Goal: Task Accomplishment & Management: Use online tool/utility

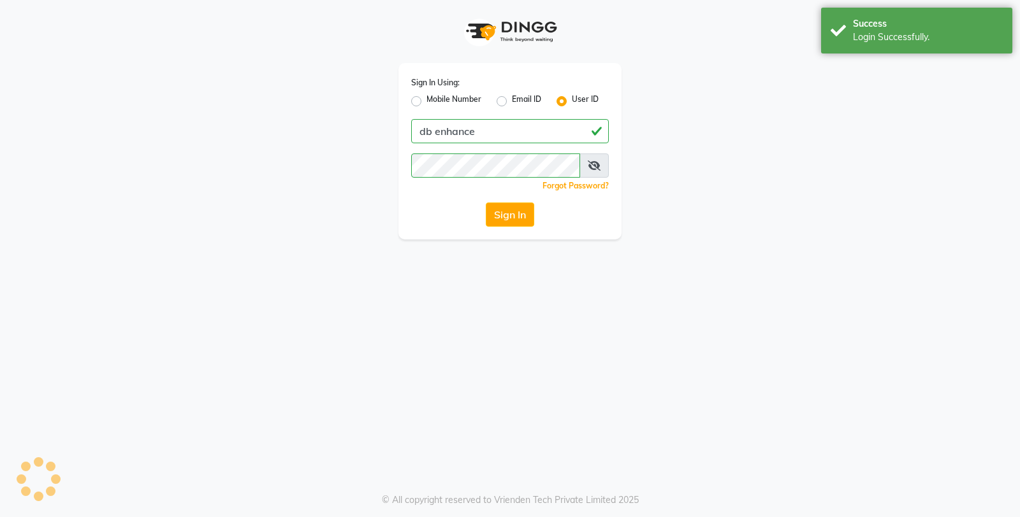
select select "4474"
select select "service"
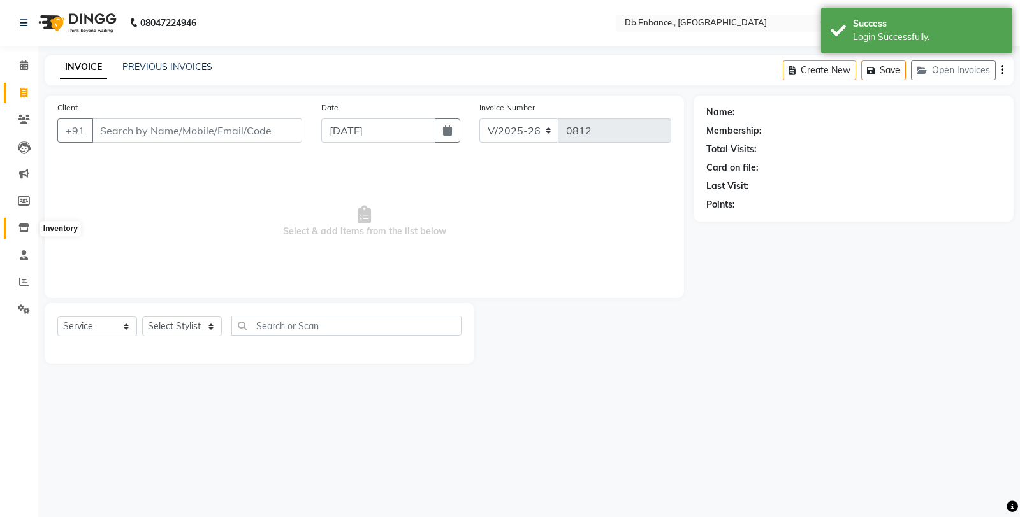
drag, startPoint x: 23, startPoint y: 230, endPoint x: 55, endPoint y: 229, distance: 31.9
click at [23, 229] on icon at bounding box center [23, 228] width 11 height 10
select select
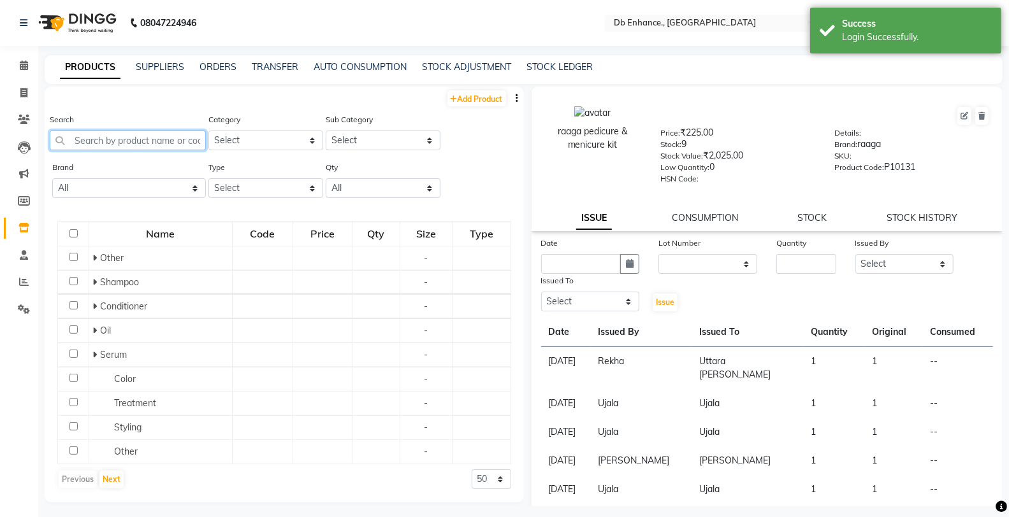
click at [158, 138] on input "text" at bounding box center [128, 141] width 156 height 20
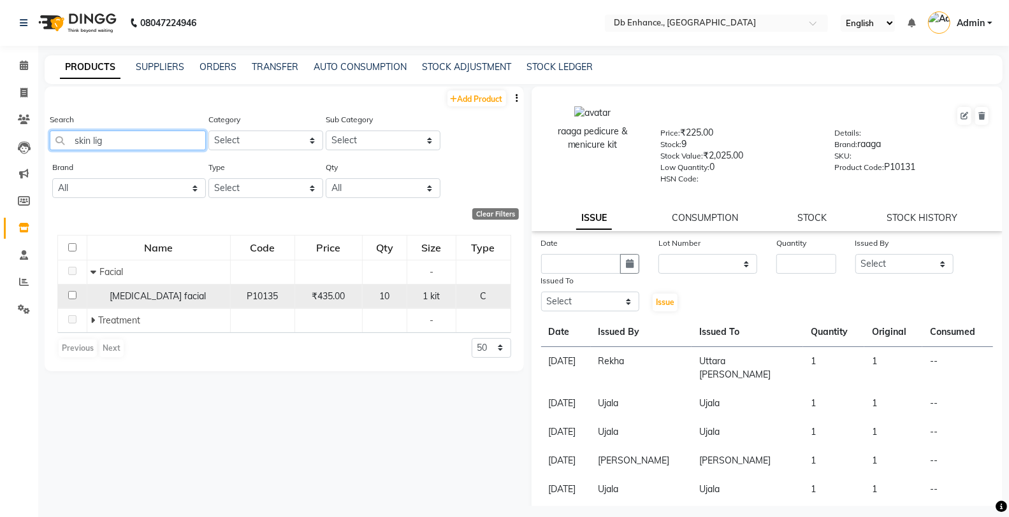
type input "skin lig"
click at [73, 295] on input "checkbox" at bounding box center [72, 295] width 8 height 8
checkbox input "true"
select select
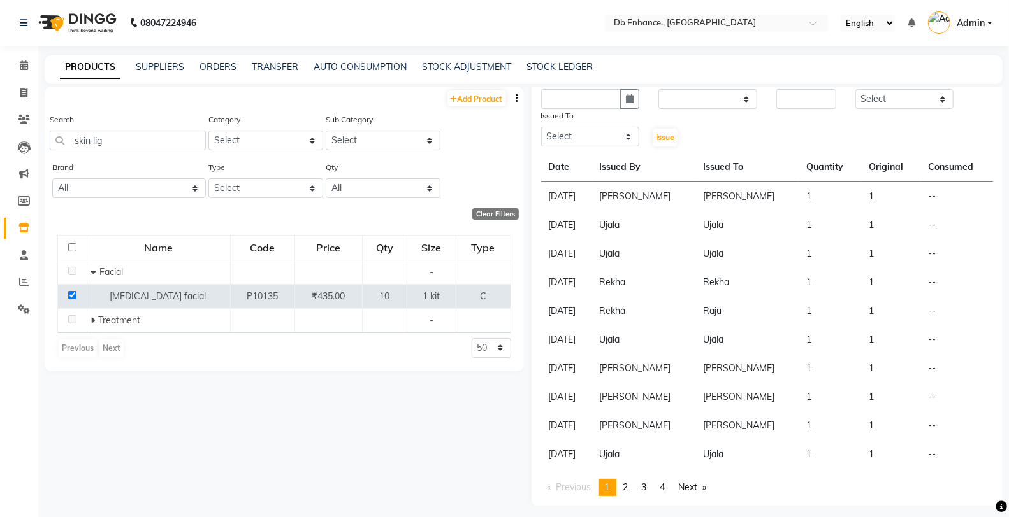
scroll to position [96, 0]
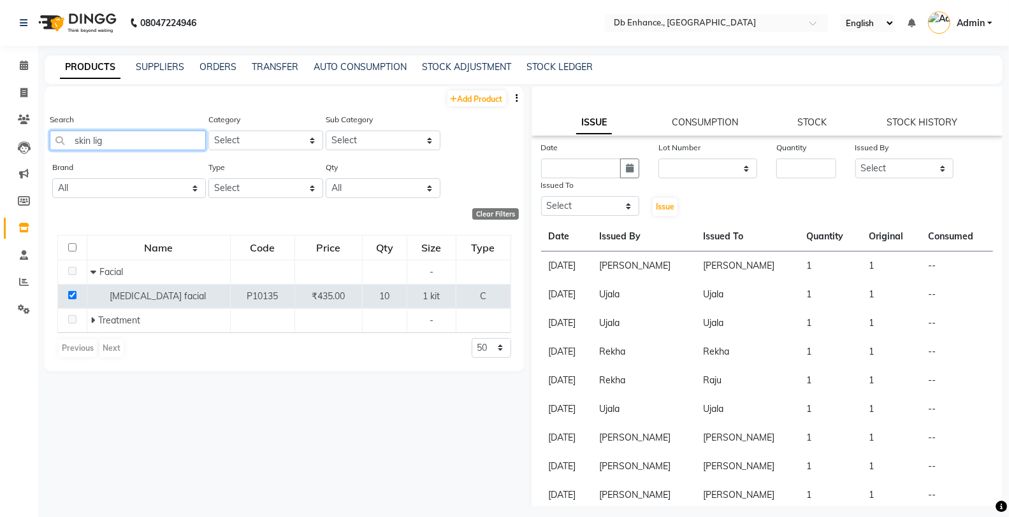
click at [121, 140] on input "skin lig" at bounding box center [128, 141] width 156 height 20
type input "s"
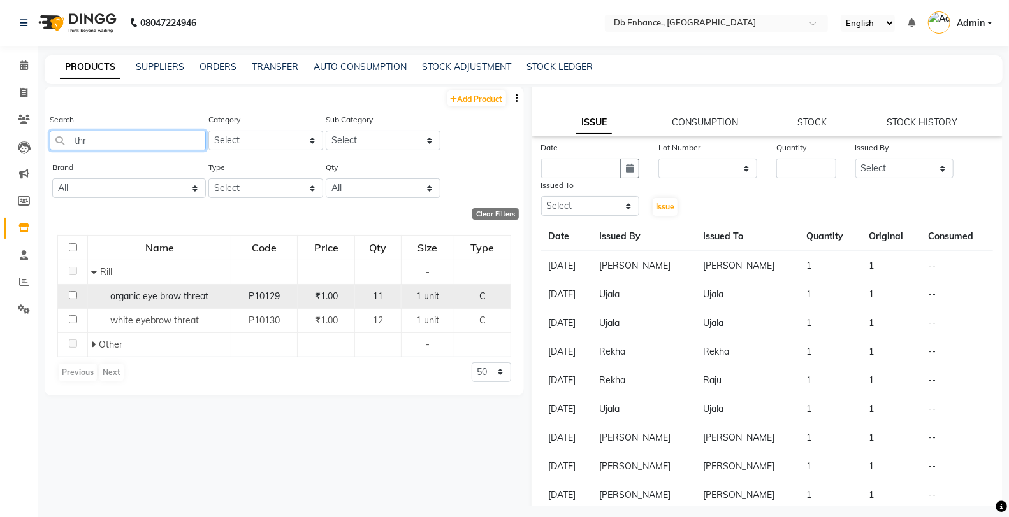
type input "thr"
click at [73, 294] on input "checkbox" at bounding box center [73, 295] width 8 height 8
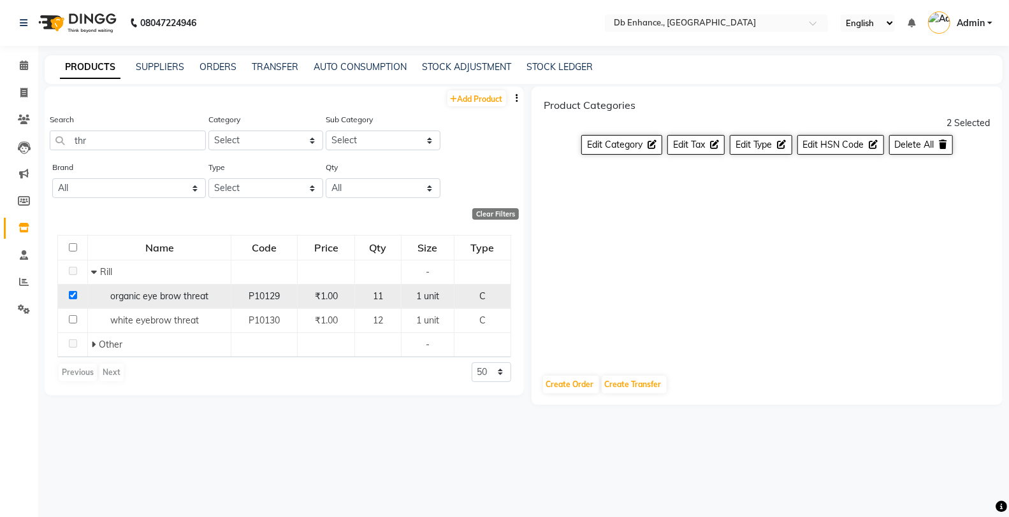
click at [73, 294] on input "checkbox" at bounding box center [73, 295] width 8 height 8
checkbox input "false"
select select
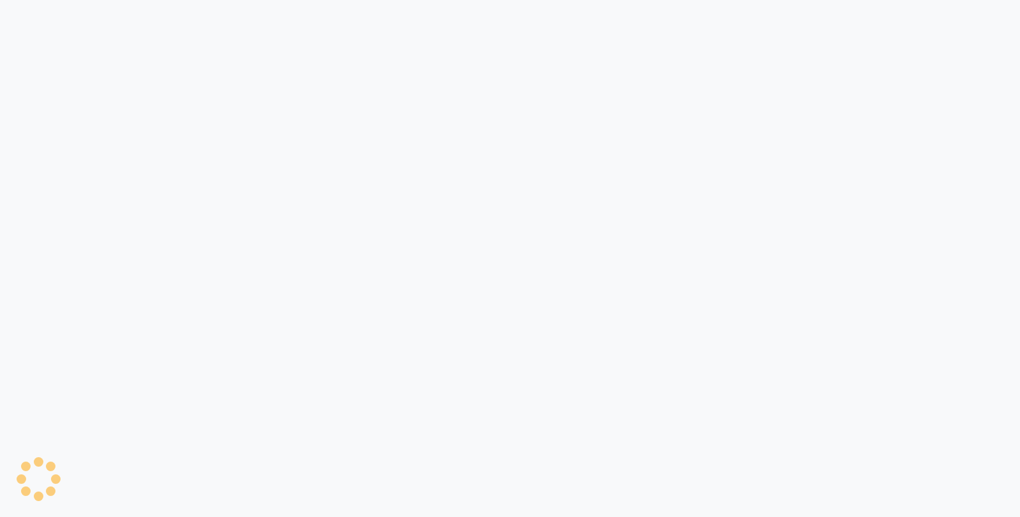
select select "4474"
select select "service"
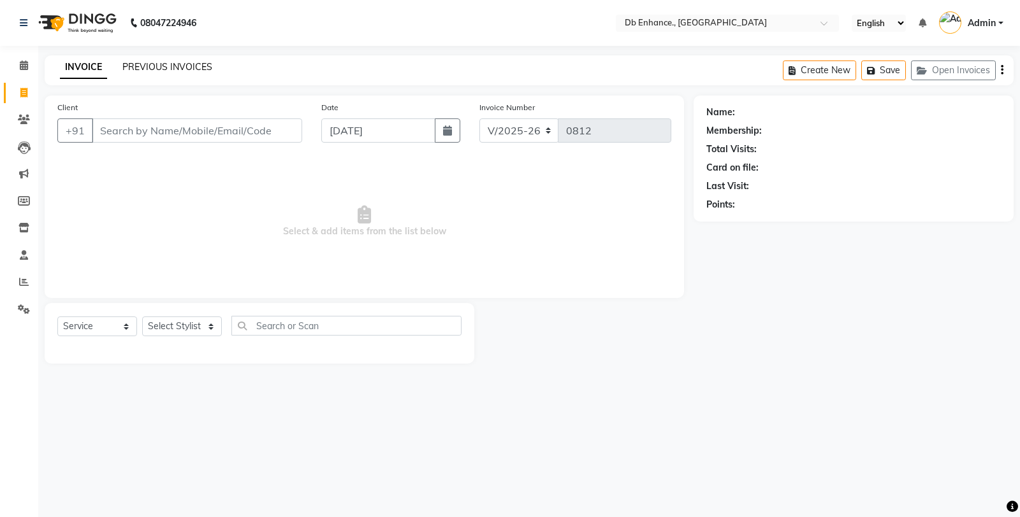
click at [187, 64] on link "PREVIOUS INVOICES" at bounding box center [167, 66] width 90 height 11
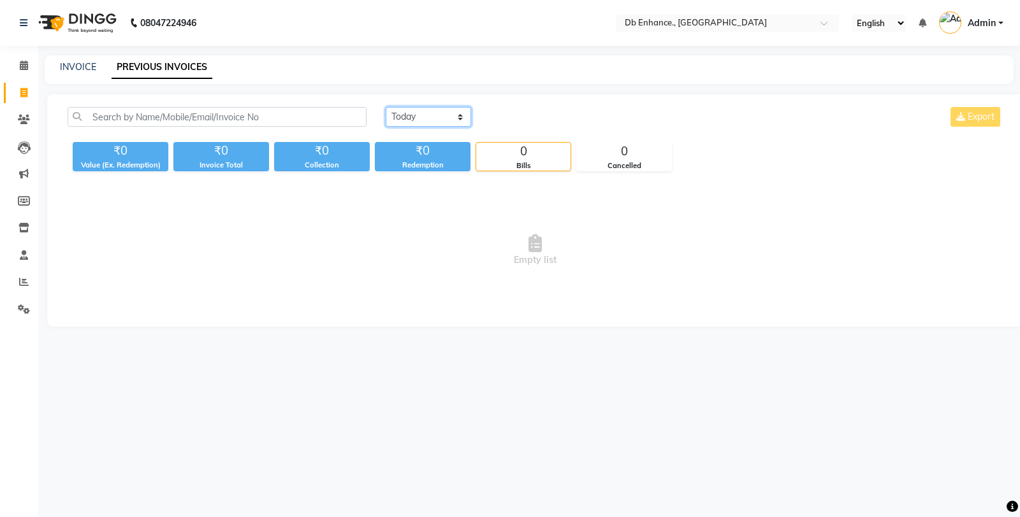
click at [440, 113] on select "[DATE] [DATE] Custom Range" at bounding box center [428, 117] width 85 height 20
select select "range"
click at [386, 107] on select "[DATE] [DATE] Custom Range" at bounding box center [428, 117] width 85 height 20
click at [526, 116] on input "[DATE]" at bounding box center [531, 117] width 89 height 18
select select "9"
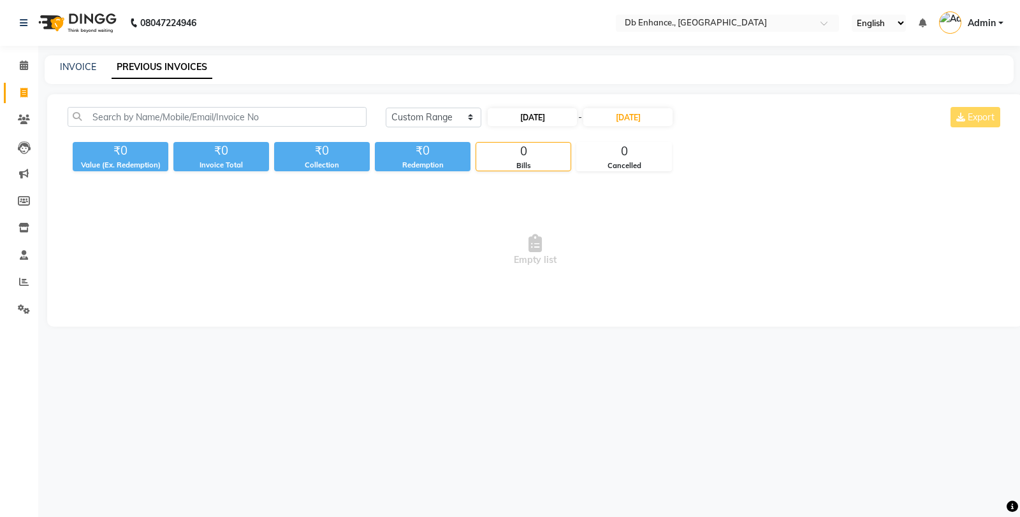
select select "2025"
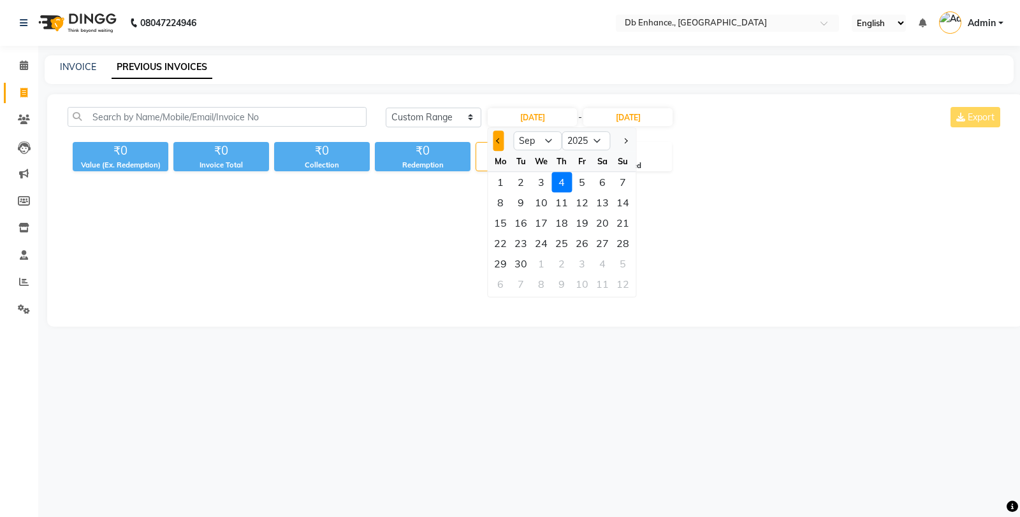
click at [494, 142] on button "Previous month" at bounding box center [498, 141] width 11 height 20
select select "8"
click at [580, 266] on div "29" at bounding box center [582, 264] width 20 height 20
type input "29-08-2025"
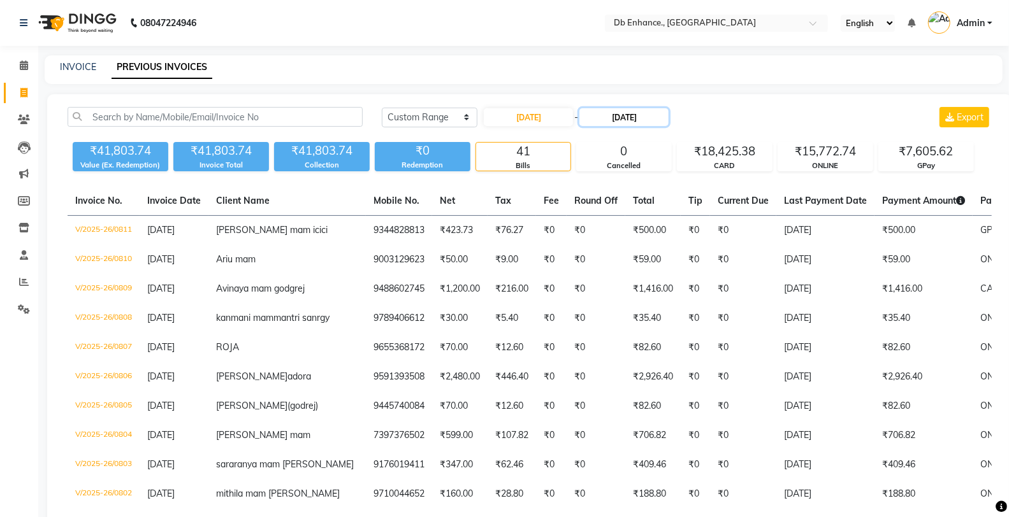
click at [629, 119] on input "[DATE]" at bounding box center [623, 117] width 89 height 18
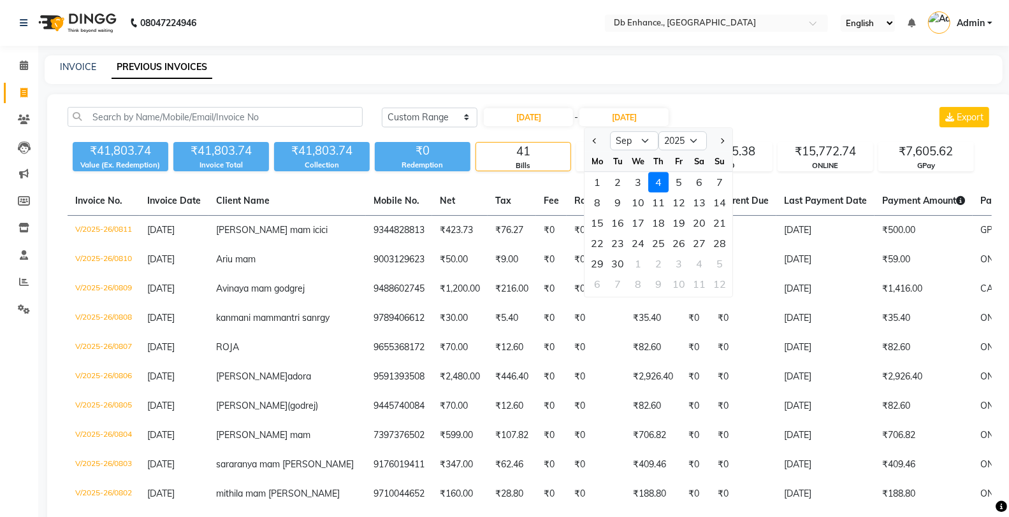
drag, startPoint x: 596, startPoint y: 141, endPoint x: 610, endPoint y: 176, distance: 38.0
click at [599, 150] on button "Previous month" at bounding box center [595, 141] width 11 height 20
select select "8"
click at [679, 264] on div "29" at bounding box center [679, 264] width 20 height 20
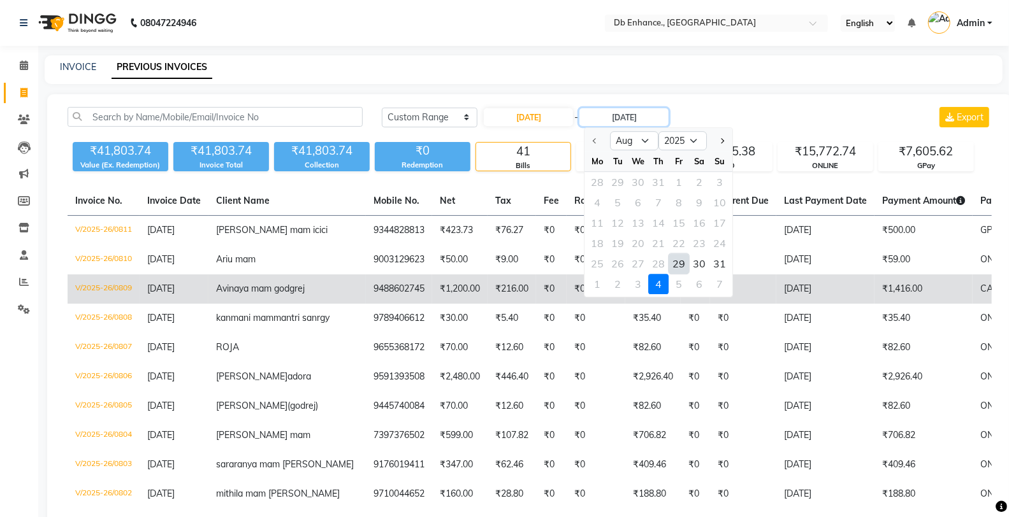
type input "29-08-2025"
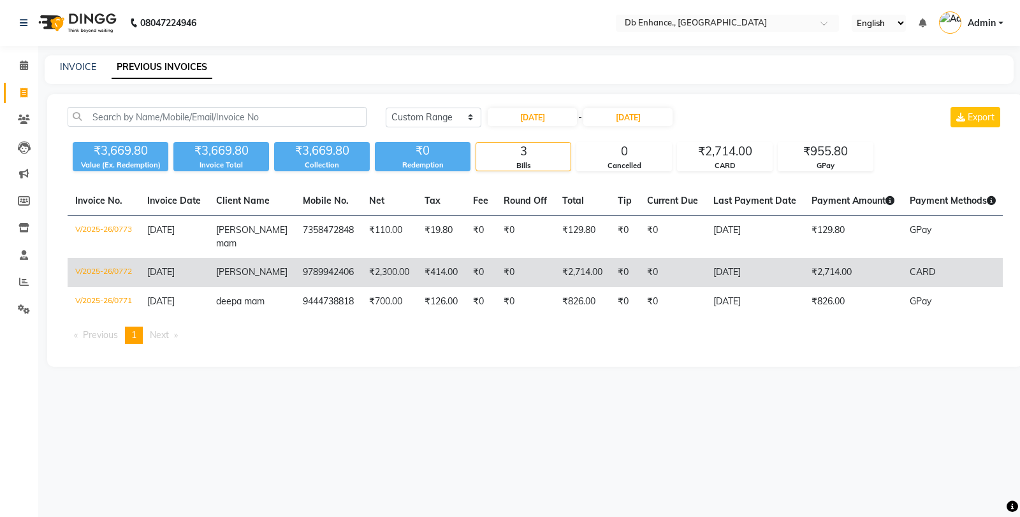
click at [663, 284] on td "₹0" at bounding box center [672, 272] width 66 height 29
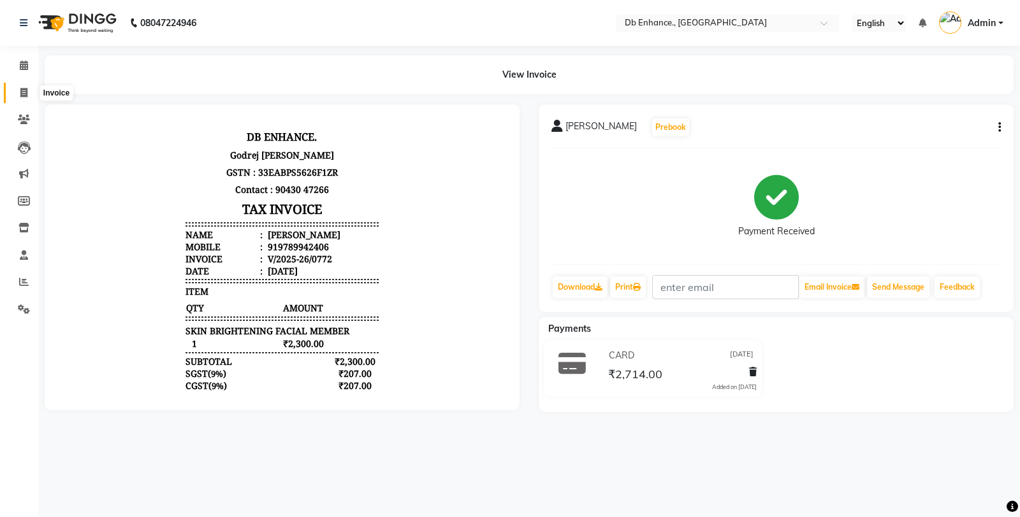
click at [18, 90] on span at bounding box center [24, 93] width 22 height 15
select select "service"
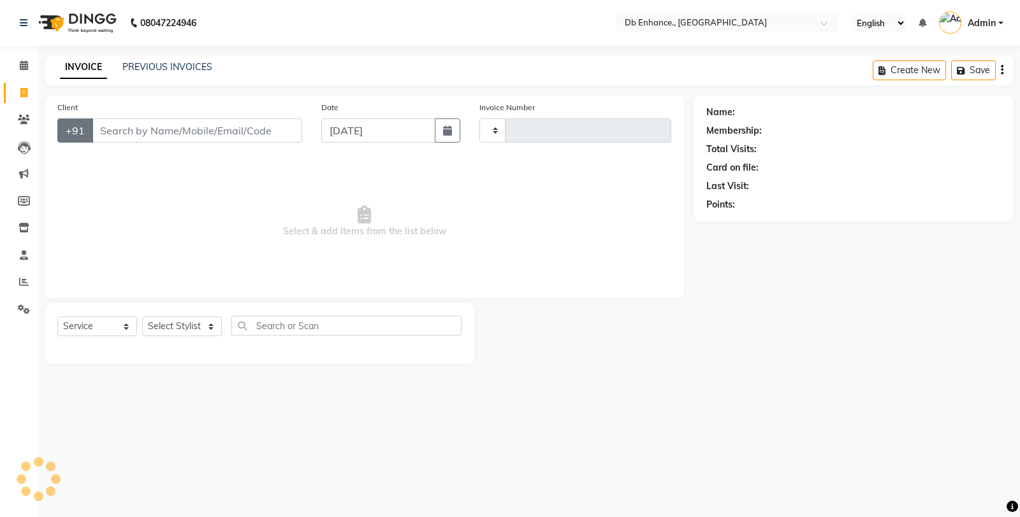
type input "0812"
select select "4474"
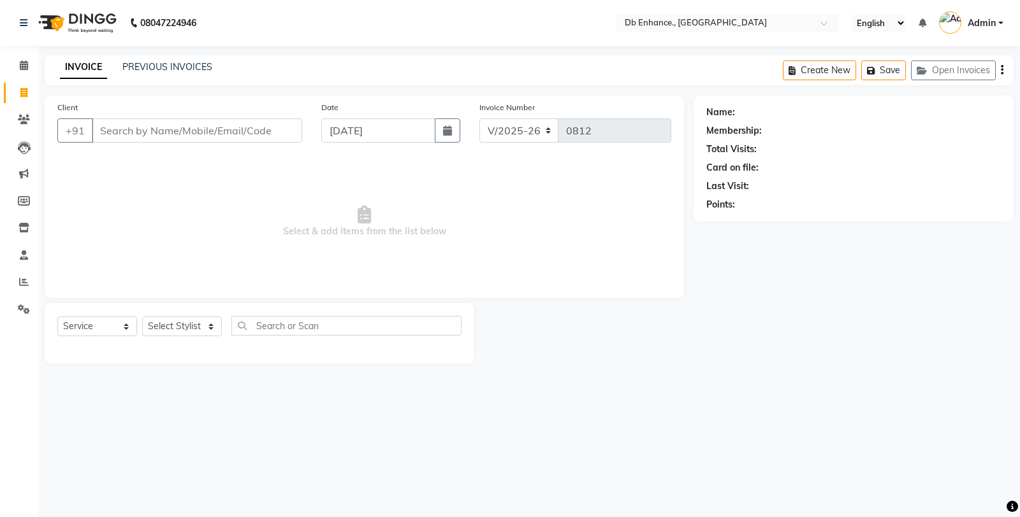
click at [150, 135] on input "Client" at bounding box center [197, 131] width 210 height 24
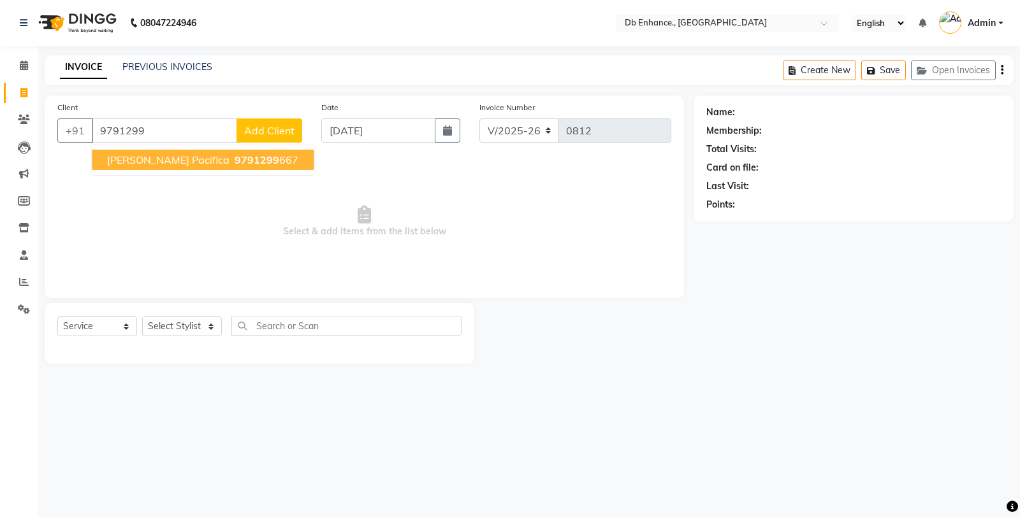
click at [177, 157] on span "Satyan Pacifica" at bounding box center [168, 160] width 122 height 13
type input "9791299667"
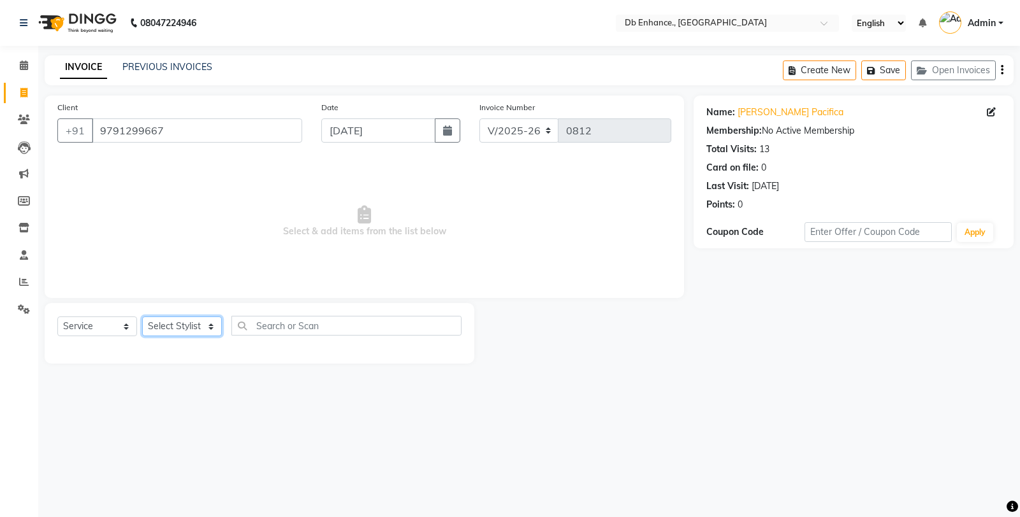
click at [168, 326] on select "Select Stylist Amarjeet Kumar mamta pradhan nishat anwar Raju Rekha Ujala Uttar…" at bounding box center [182, 327] width 80 height 20
select select "67593"
click at [142, 317] on select "Select Stylist Amarjeet Kumar mamta pradhan nishat anwar Raju Rekha Ujala Uttar…" at bounding box center [182, 327] width 80 height 20
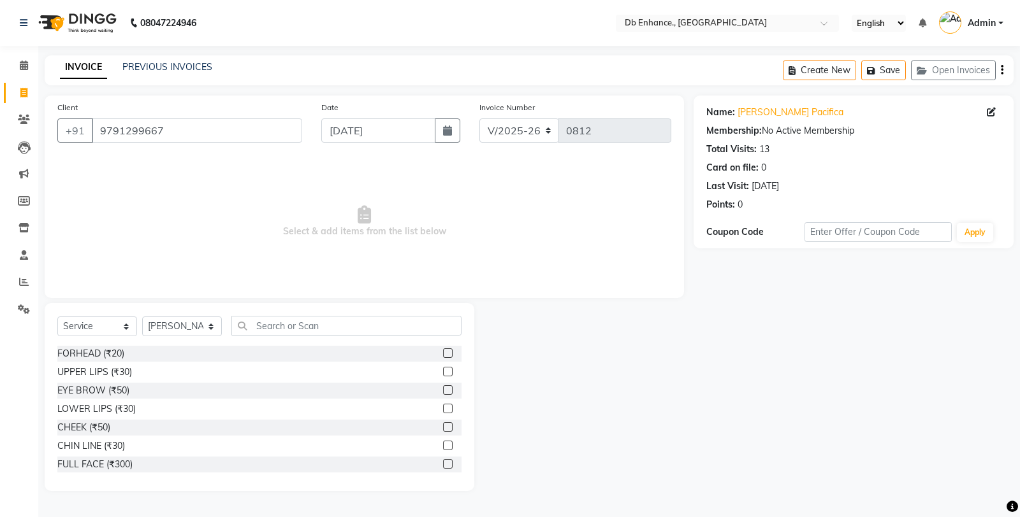
click at [443, 391] on label at bounding box center [448, 391] width 10 height 10
click at [443, 391] on input "checkbox" at bounding box center [447, 391] width 8 height 8
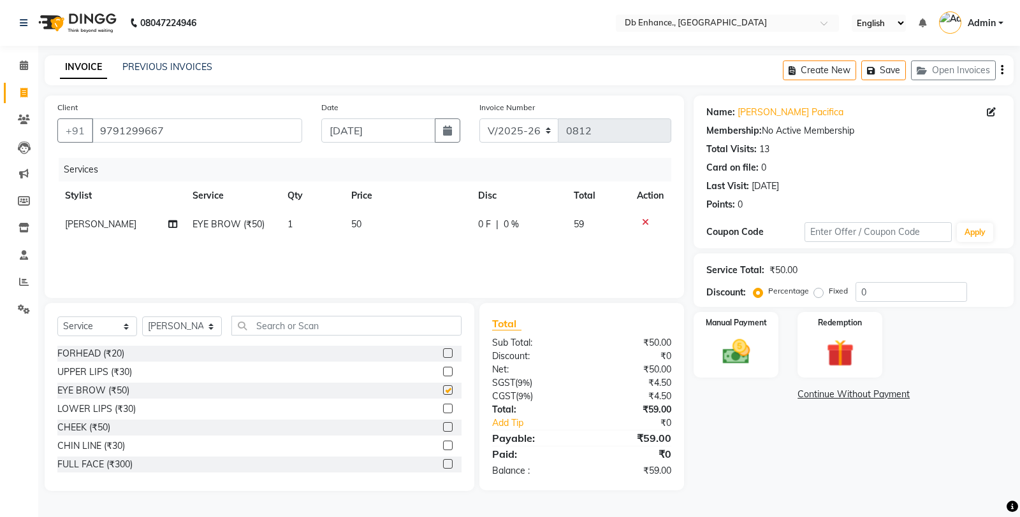
checkbox input "false"
click at [443, 352] on label at bounding box center [448, 354] width 10 height 10
click at [443, 352] on input "checkbox" at bounding box center [447, 354] width 8 height 8
checkbox input "false"
click at [443, 373] on label at bounding box center [448, 372] width 10 height 10
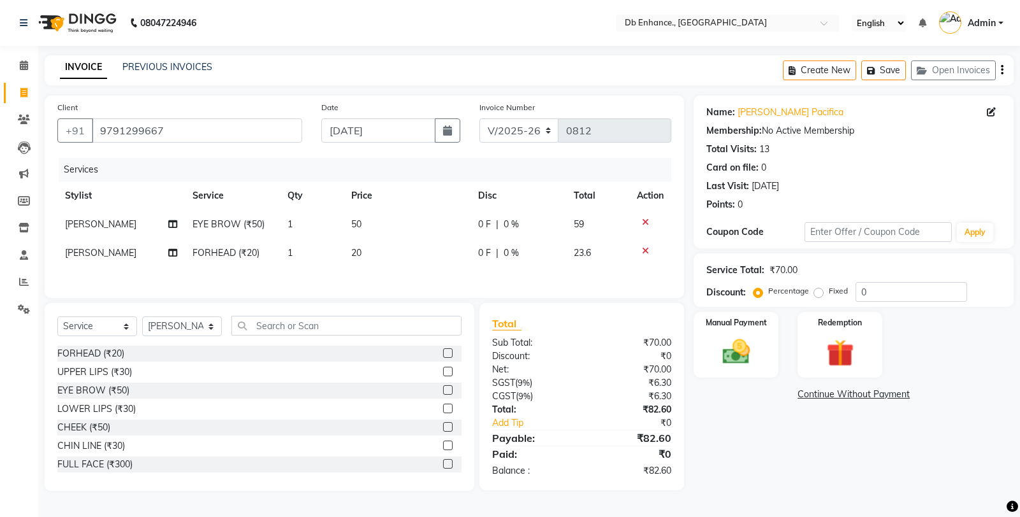
click at [443, 373] on input "checkbox" at bounding box center [447, 372] width 8 height 8
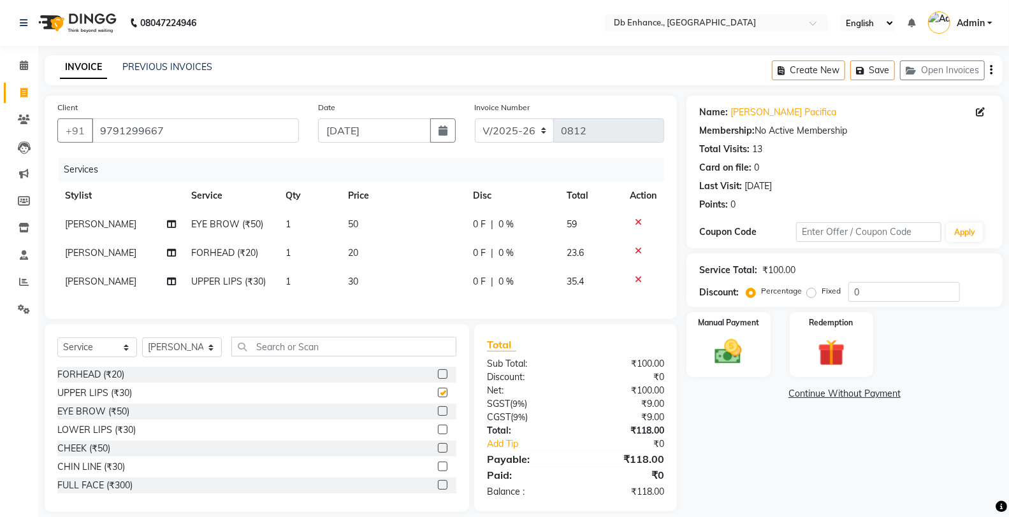
checkbox input "false"
click at [193, 357] on select "Select Stylist Amarjeet Kumar mamta pradhan nishat anwar Raju Rekha Ujala Uttar…" at bounding box center [182, 348] width 80 height 20
select select "61814"
click at [142, 349] on select "Select Stylist Amarjeet Kumar mamta pradhan nishat anwar Raju Rekha Ujala Uttar…" at bounding box center [182, 348] width 80 height 20
click at [438, 416] on label at bounding box center [443, 412] width 10 height 10
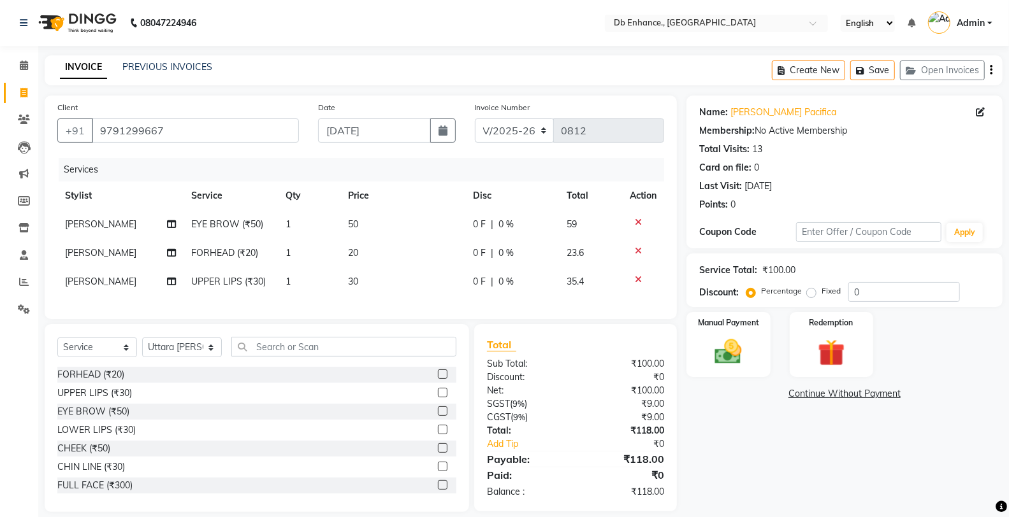
click at [438, 416] on input "checkbox" at bounding box center [442, 412] width 8 height 8
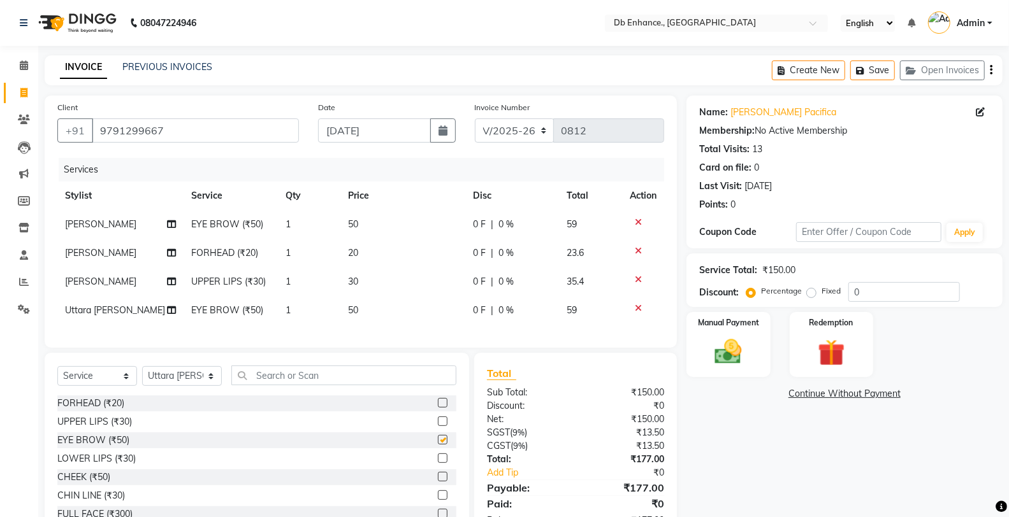
checkbox input "false"
click at [438, 426] on label at bounding box center [443, 422] width 10 height 10
click at [438, 426] on input "checkbox" at bounding box center [442, 422] width 8 height 8
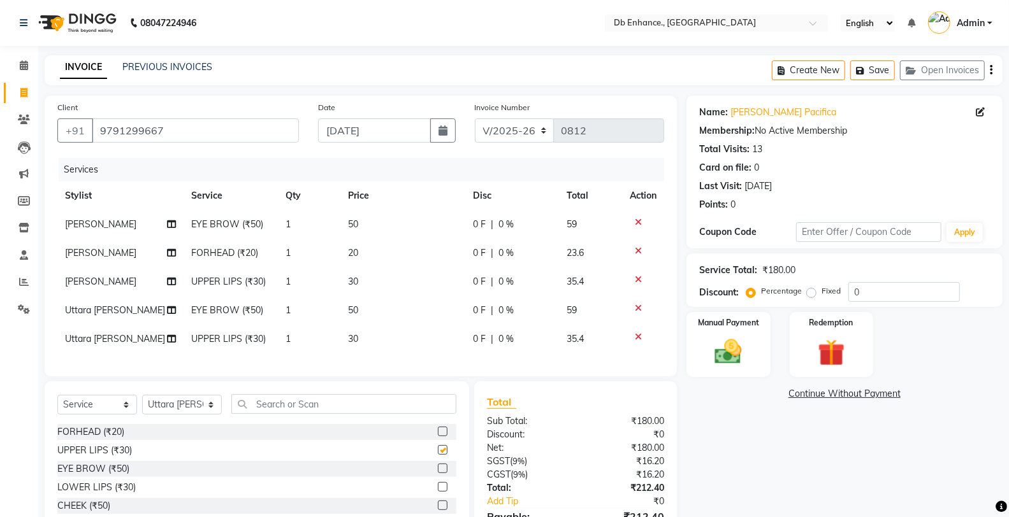
checkbox input "false"
click at [438, 436] on label at bounding box center [443, 432] width 10 height 10
click at [438, 436] on input "checkbox" at bounding box center [442, 432] width 8 height 8
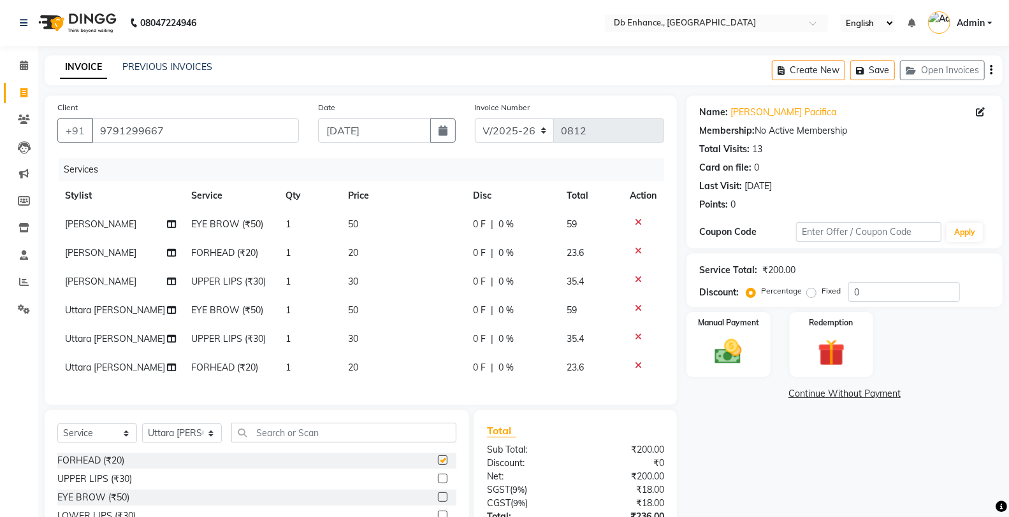
checkbox input "false"
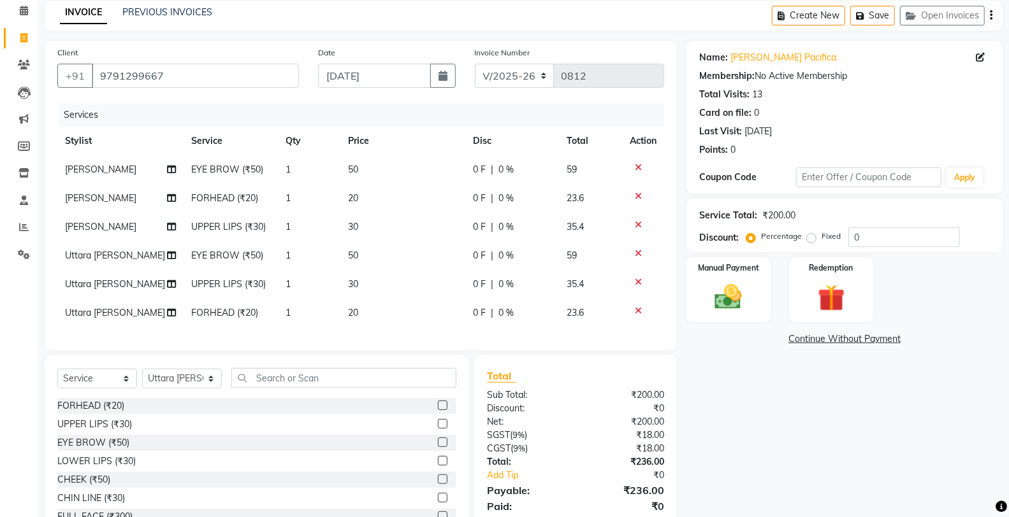
scroll to position [110, 0]
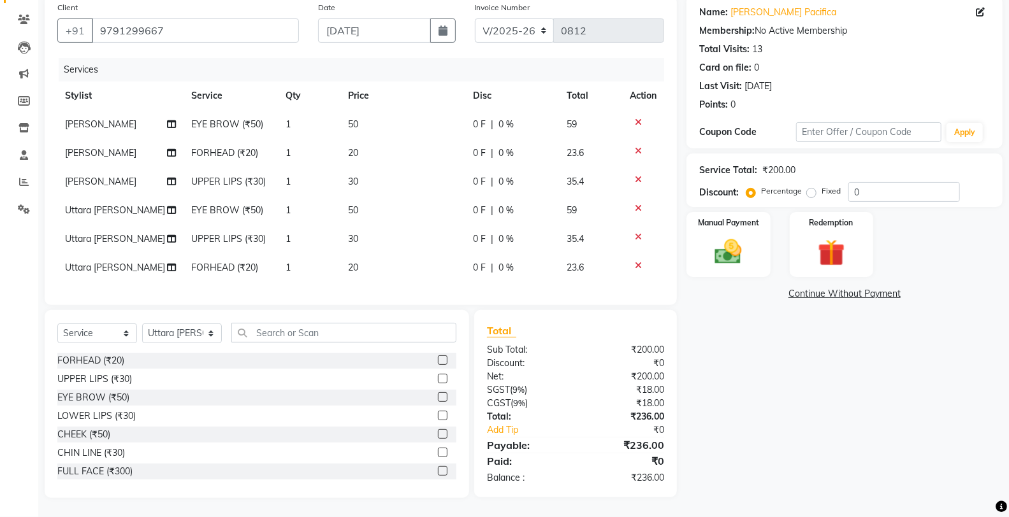
click at [438, 415] on label at bounding box center [443, 416] width 10 height 10
click at [438, 415] on input "checkbox" at bounding box center [442, 416] width 8 height 8
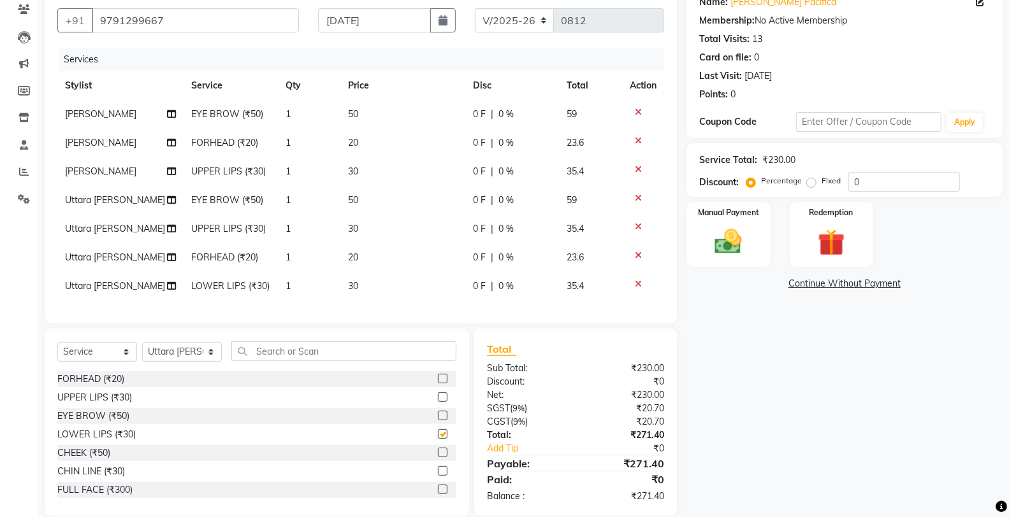
scroll to position [139, 0]
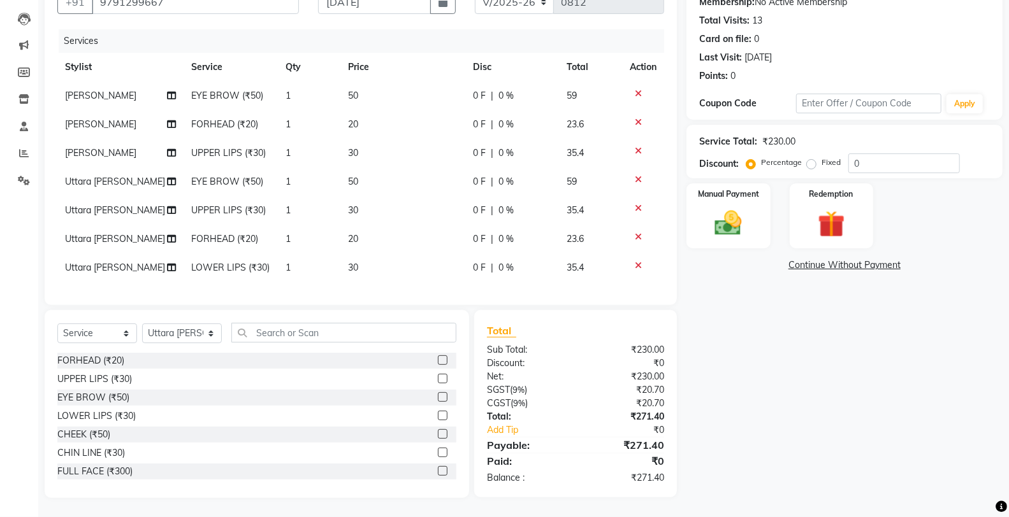
checkbox input "false"
click at [438, 450] on label at bounding box center [443, 453] width 10 height 10
click at [438, 450] on input "checkbox" at bounding box center [442, 453] width 8 height 8
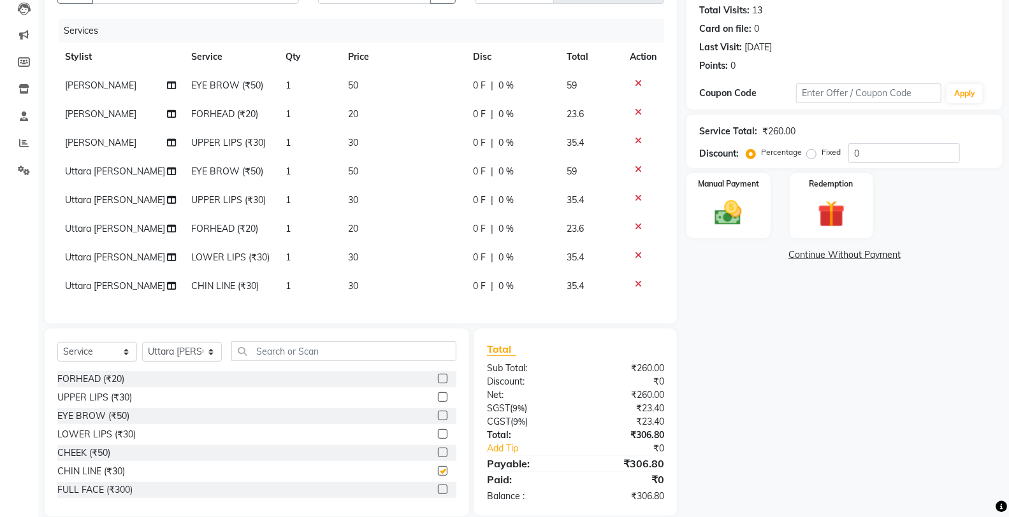
checkbox input "false"
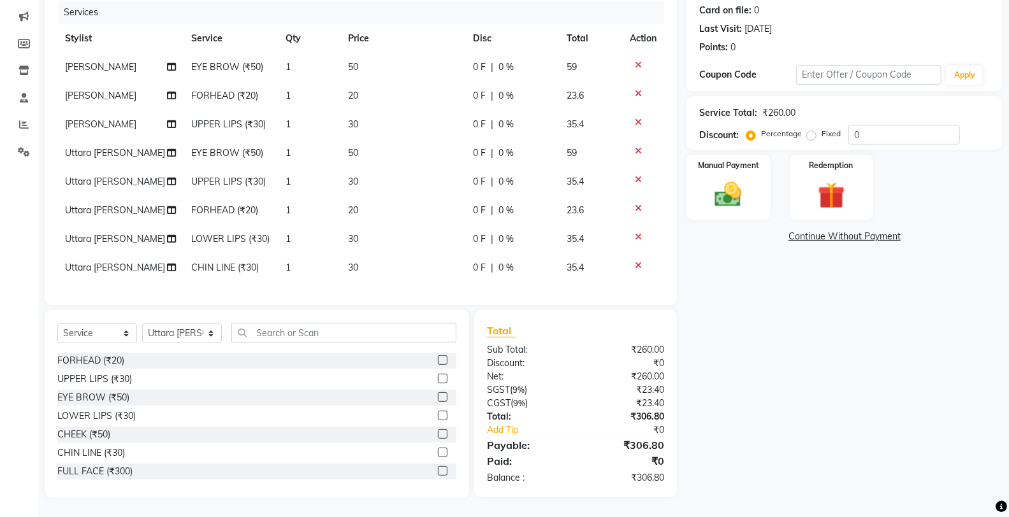
scroll to position [168, 0]
click at [329, 334] on input "text" at bounding box center [343, 333] width 225 height 20
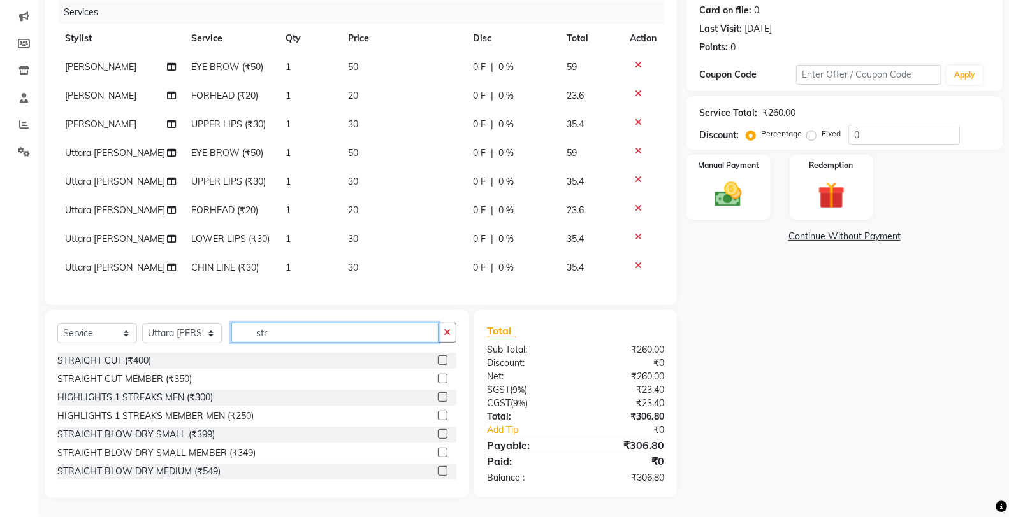
type input "str"
click at [438, 359] on label at bounding box center [443, 361] width 10 height 10
click at [438, 359] on input "checkbox" at bounding box center [442, 361] width 8 height 8
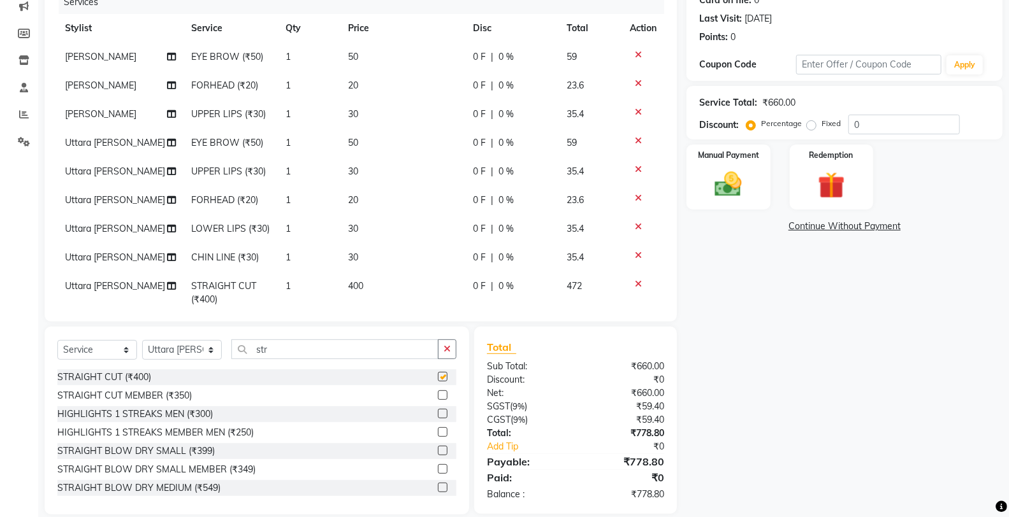
checkbox input "false"
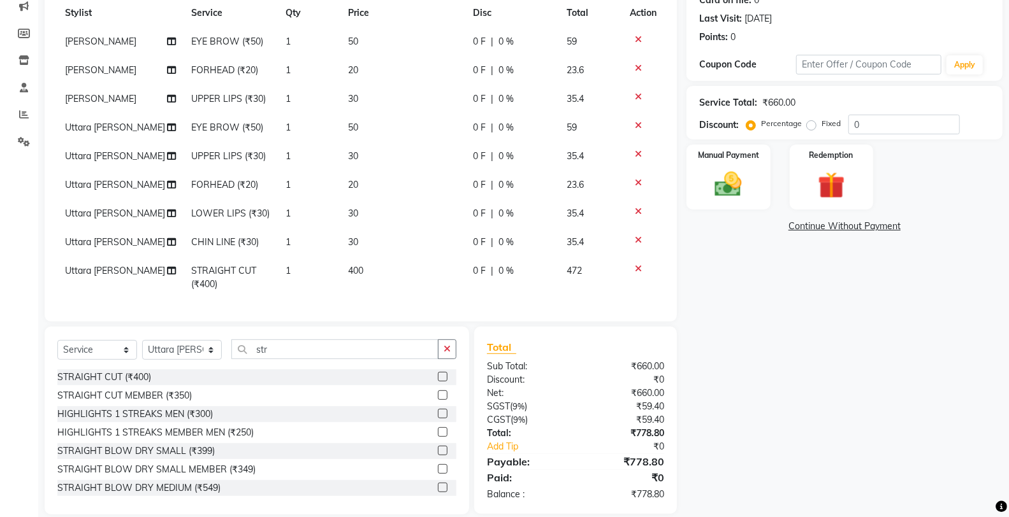
scroll to position [184, 0]
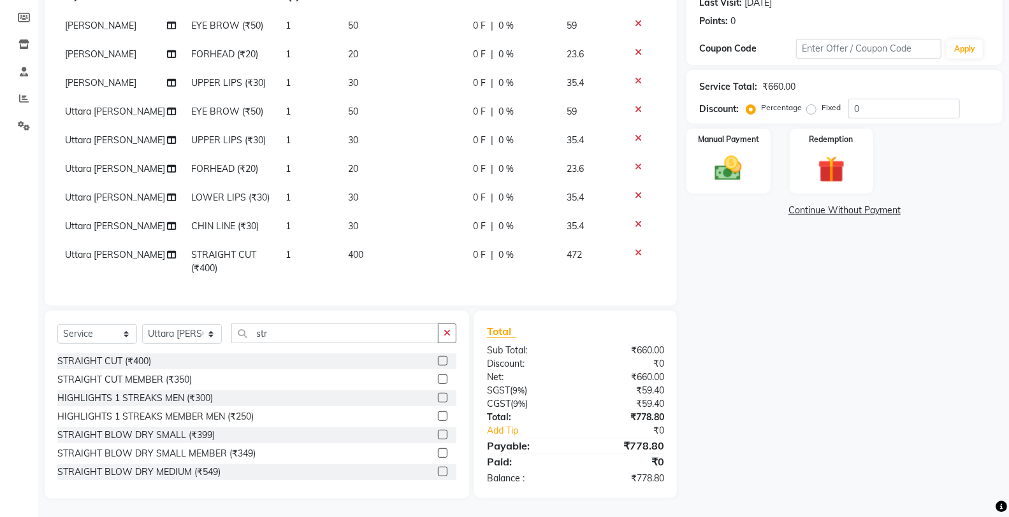
click at [374, 245] on td "400" at bounding box center [402, 262] width 125 height 42
select select "61814"
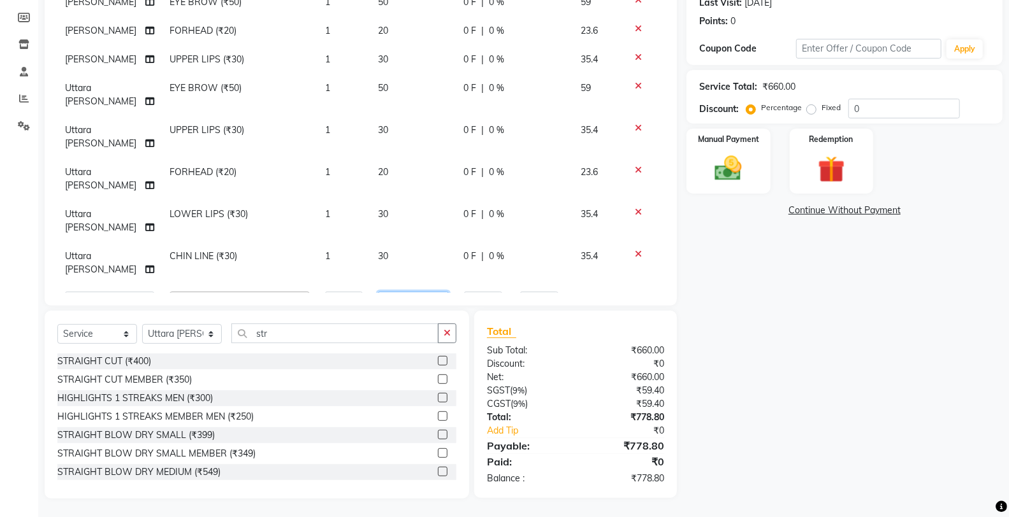
click at [399, 292] on input "400" at bounding box center [413, 302] width 71 height 20
type input "4"
type input "150"
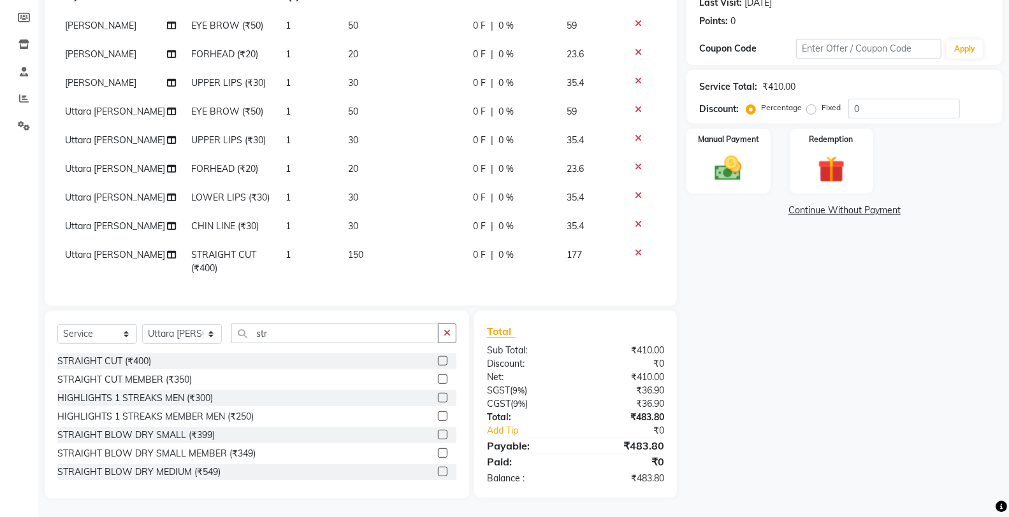
click at [788, 325] on div "Name: Satyan Pacifica Membership: No Active Membership Total Visits: 13 Card on…" at bounding box center [849, 205] width 326 height 587
click at [371, 243] on td "150" at bounding box center [402, 262] width 125 height 42
select select "61814"
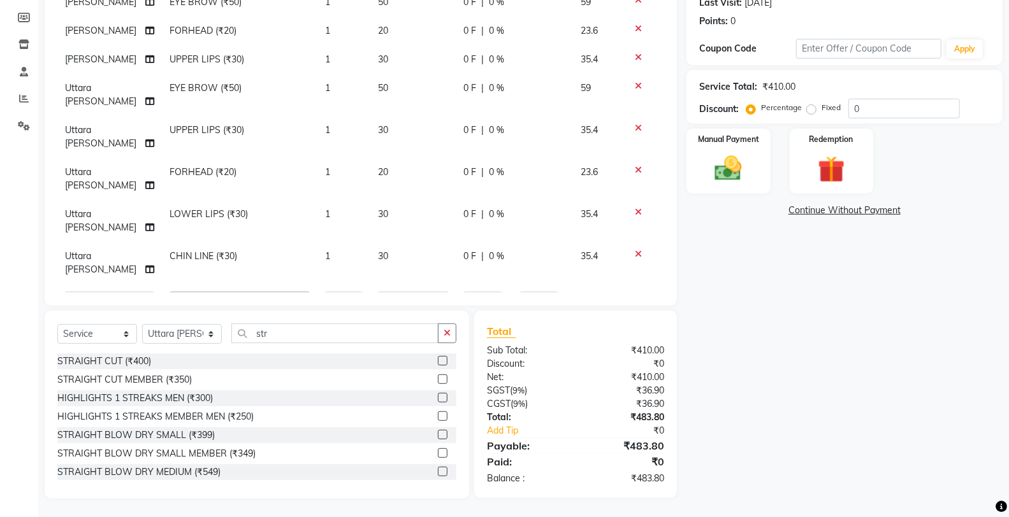
click at [781, 340] on div "Name: Satyan Pacifica Membership: No Active Membership Total Visits: 13 Card on…" at bounding box center [849, 205] width 326 height 587
click at [401, 292] on input "150" at bounding box center [413, 302] width 71 height 20
type input "153"
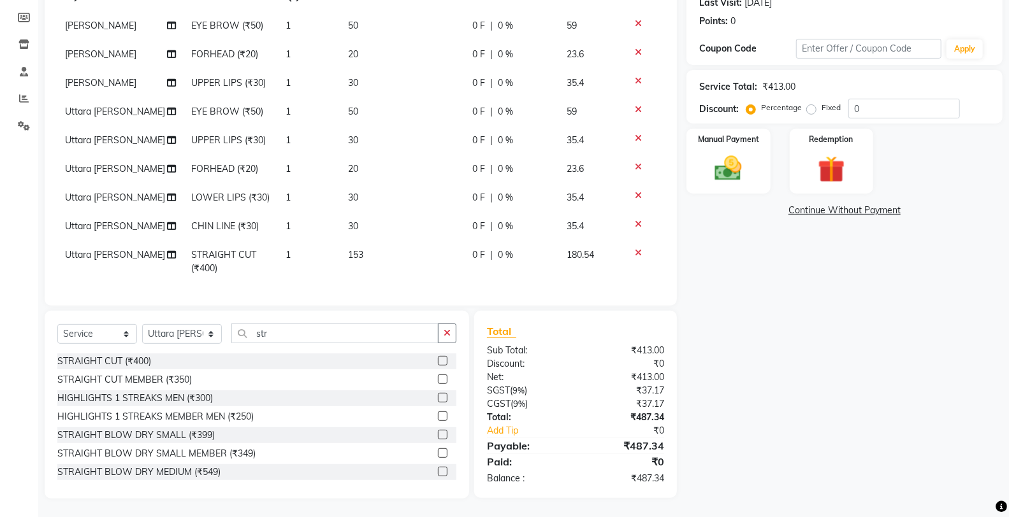
click at [754, 354] on div "Name: Satyan Pacifica Membership: No Active Membership Total Visits: 13 Card on…" at bounding box center [849, 205] width 326 height 587
click at [358, 243] on td "153" at bounding box center [402, 262] width 125 height 42
select select "61814"
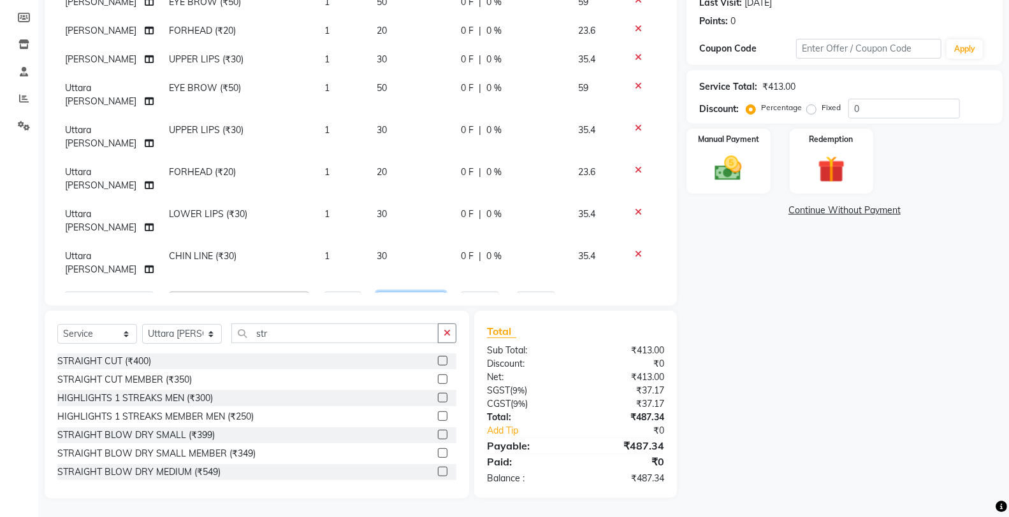
click at [418, 292] on input "153" at bounding box center [411, 302] width 69 height 20
type input "155"
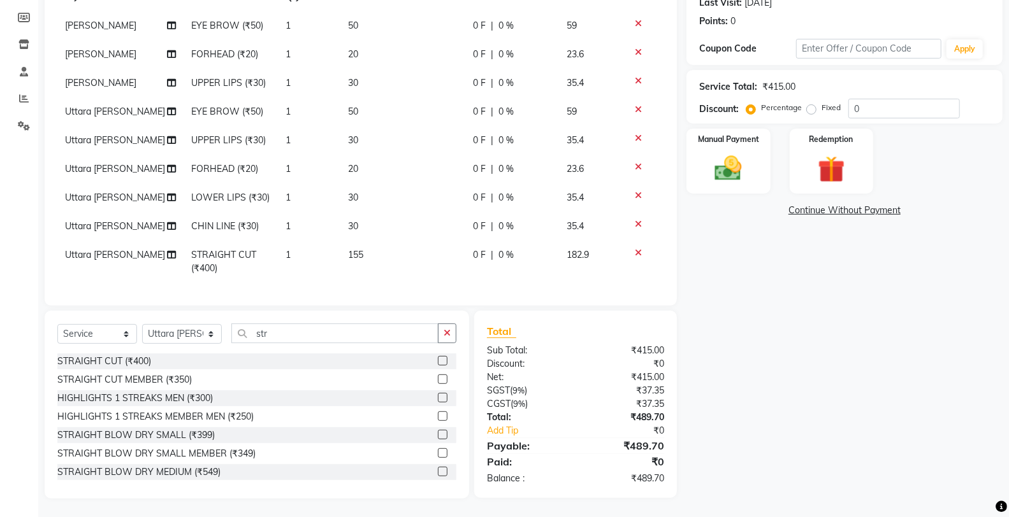
click at [778, 349] on div "Name: Satyan Pacifica Membership: No Active Membership Total Visits: 13 Card on…" at bounding box center [849, 205] width 326 height 587
click at [389, 241] on td "155" at bounding box center [402, 262] width 125 height 42
select select "61814"
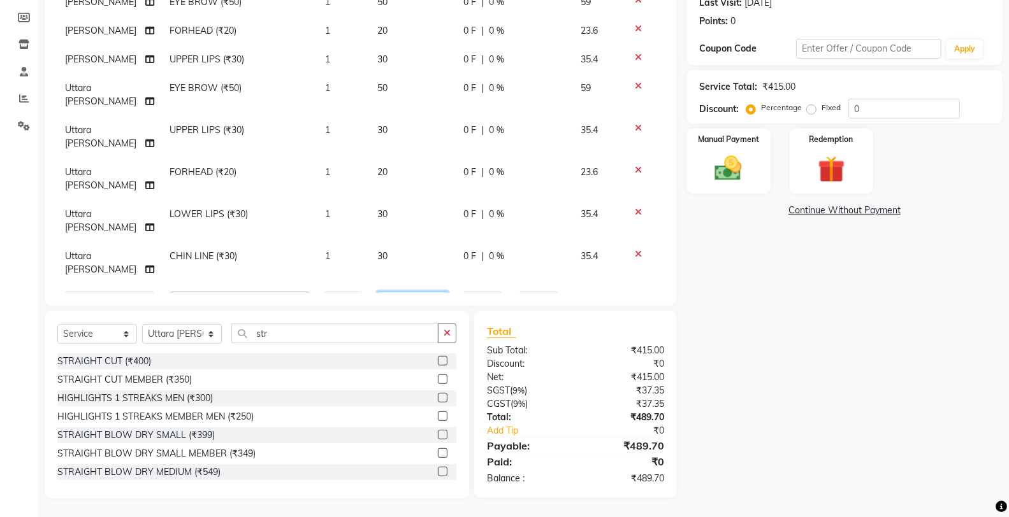
click at [405, 292] on input "155" at bounding box center [412, 302] width 71 height 20
type input "152"
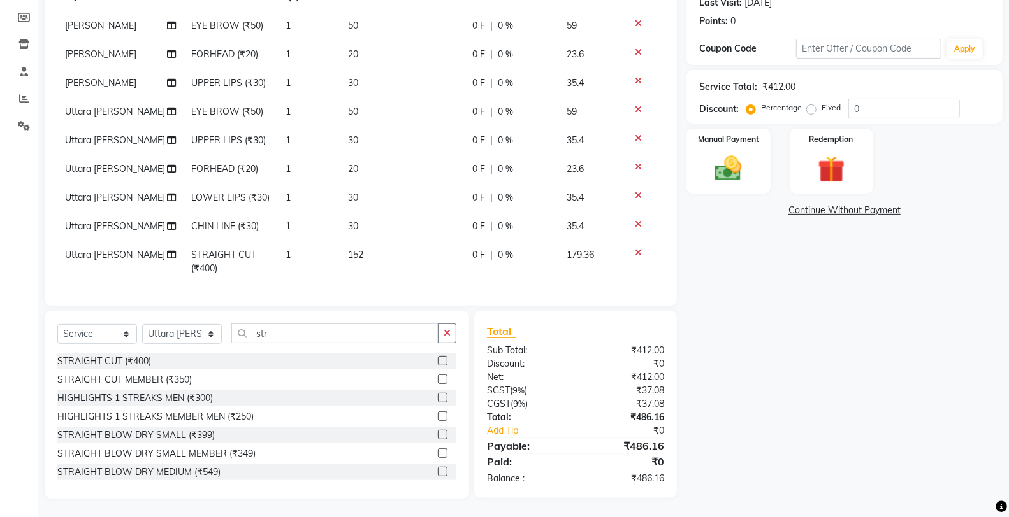
click at [897, 364] on div "Name: Satyan Pacifica Membership: No Active Membership Total Visits: 13 Card on…" at bounding box center [849, 205] width 326 height 587
click at [401, 250] on td "152" at bounding box center [402, 262] width 125 height 42
select select "61814"
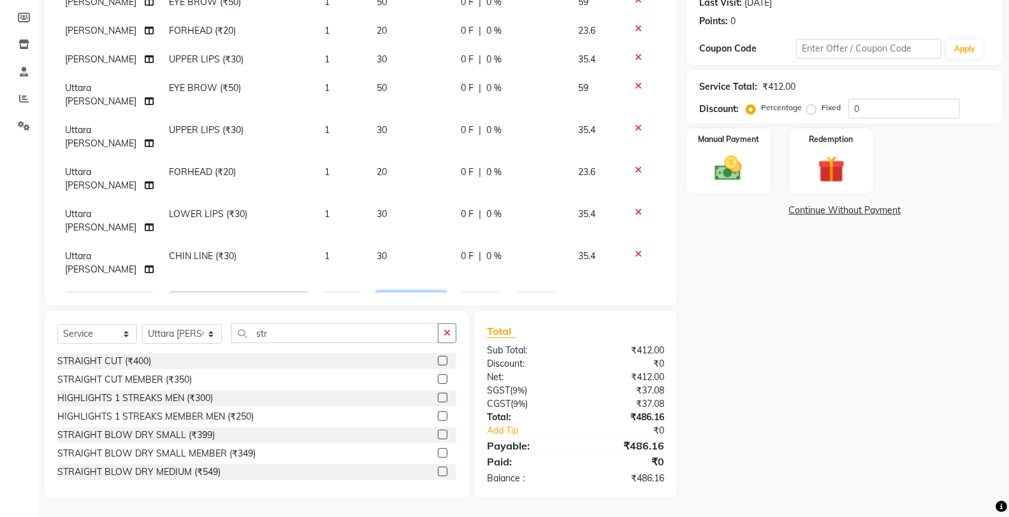
click at [396, 292] on input "152" at bounding box center [411, 302] width 69 height 20
type input "151"
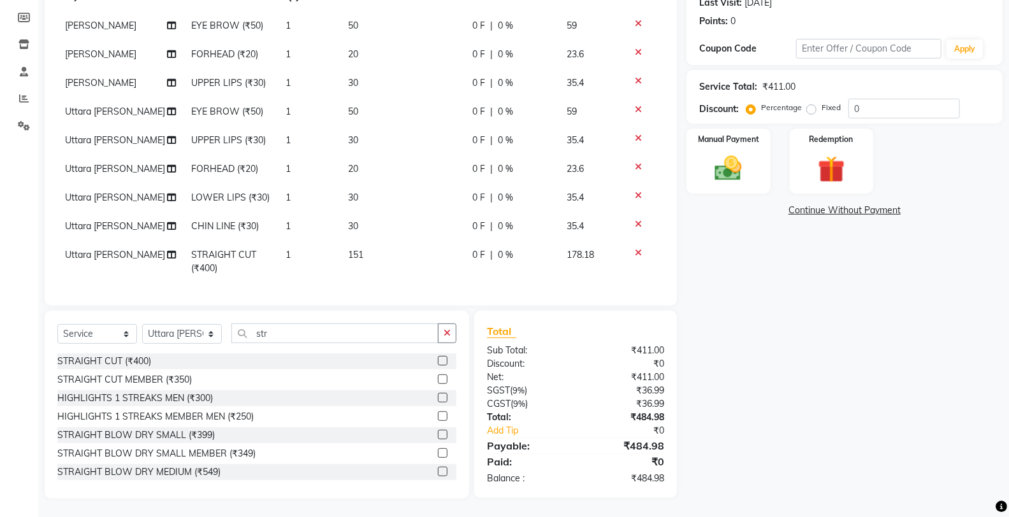
click at [800, 358] on div "Name: Satyan Pacifica Membership: No Active Membership Total Visits: 13 Card on…" at bounding box center [849, 205] width 326 height 587
click at [719, 170] on img at bounding box center [727, 168] width 45 height 32
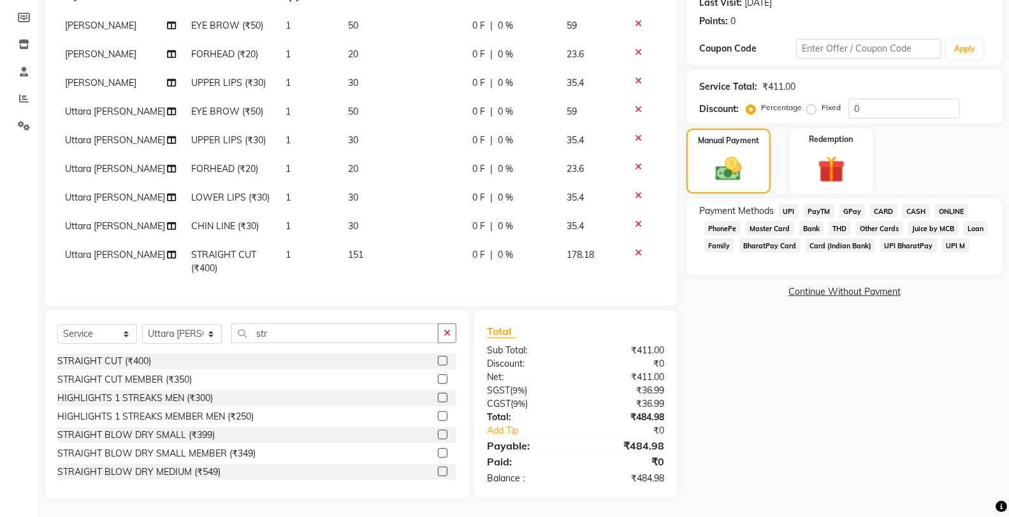
click at [946, 212] on span "ONLINE" at bounding box center [951, 211] width 33 height 15
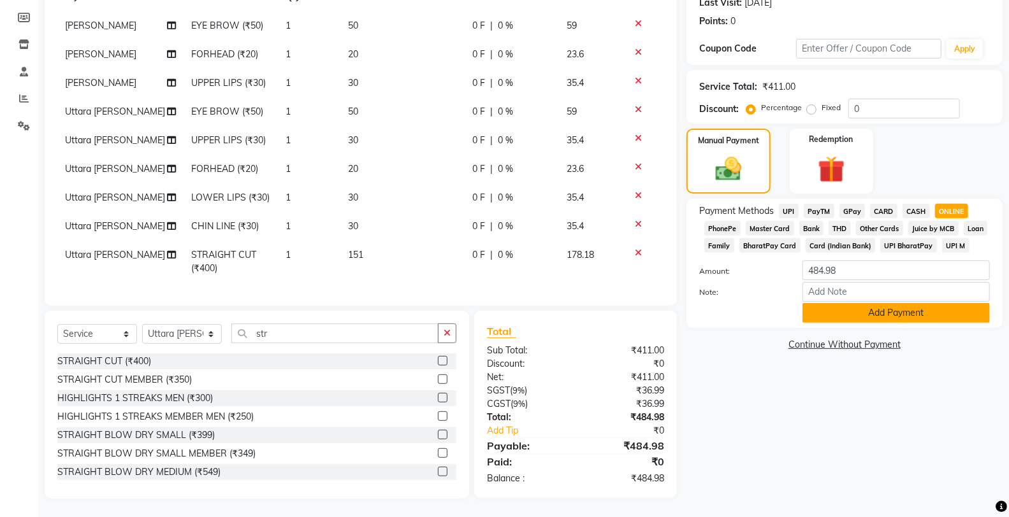
click at [865, 310] on button "Add Payment" at bounding box center [895, 313] width 187 height 20
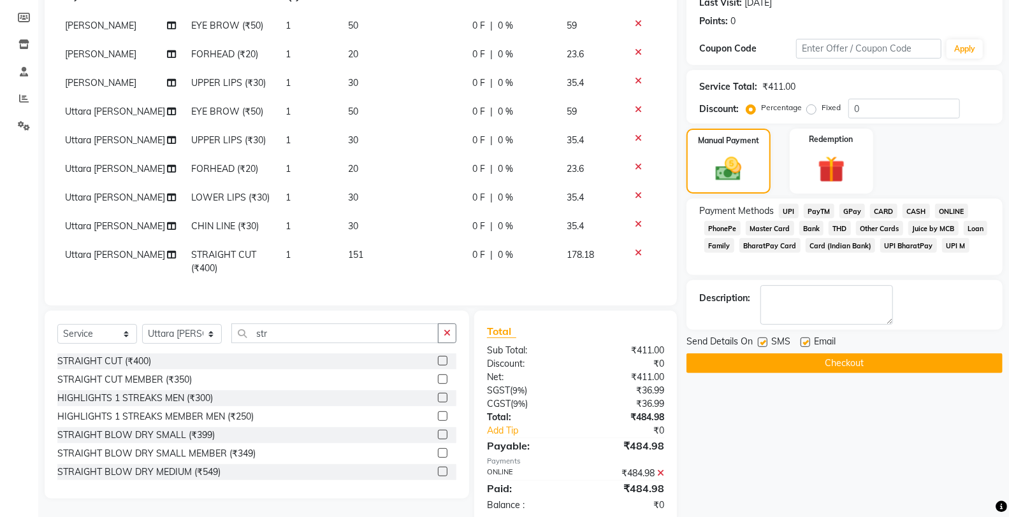
click at [807, 342] on label at bounding box center [805, 343] width 10 height 10
click at [807, 342] on input "checkbox" at bounding box center [804, 343] width 8 height 8
checkbox input "false"
click at [763, 343] on label at bounding box center [763, 343] width 10 height 10
click at [763, 343] on input "checkbox" at bounding box center [762, 343] width 8 height 8
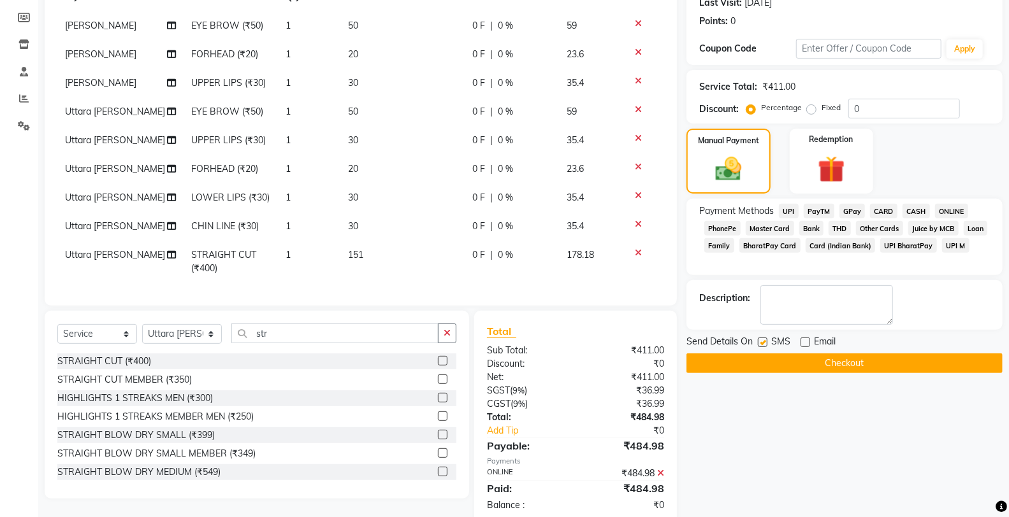
checkbox input "false"
click at [781, 362] on button "Checkout" at bounding box center [844, 364] width 316 height 20
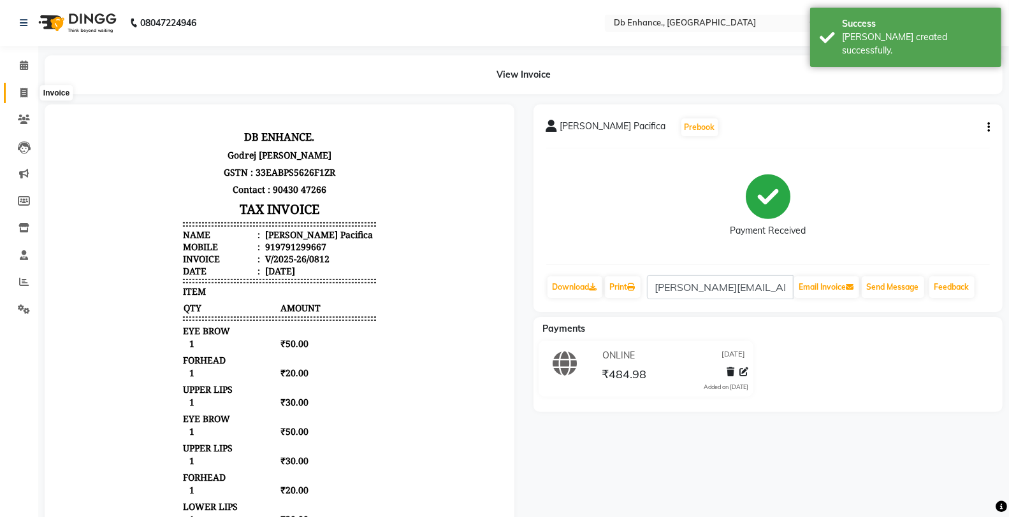
click at [22, 93] on icon at bounding box center [23, 93] width 7 height 10
select select "service"
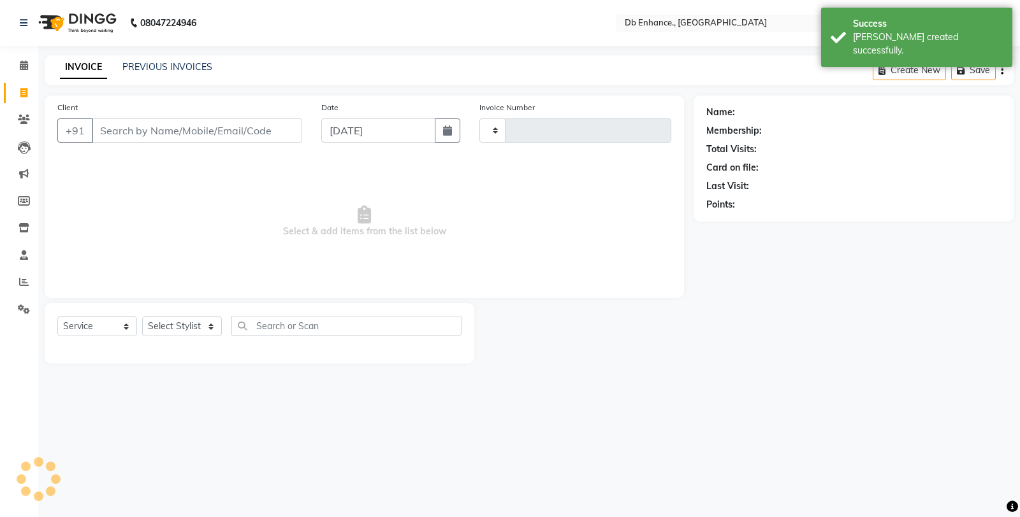
type input "0813"
select select "4474"
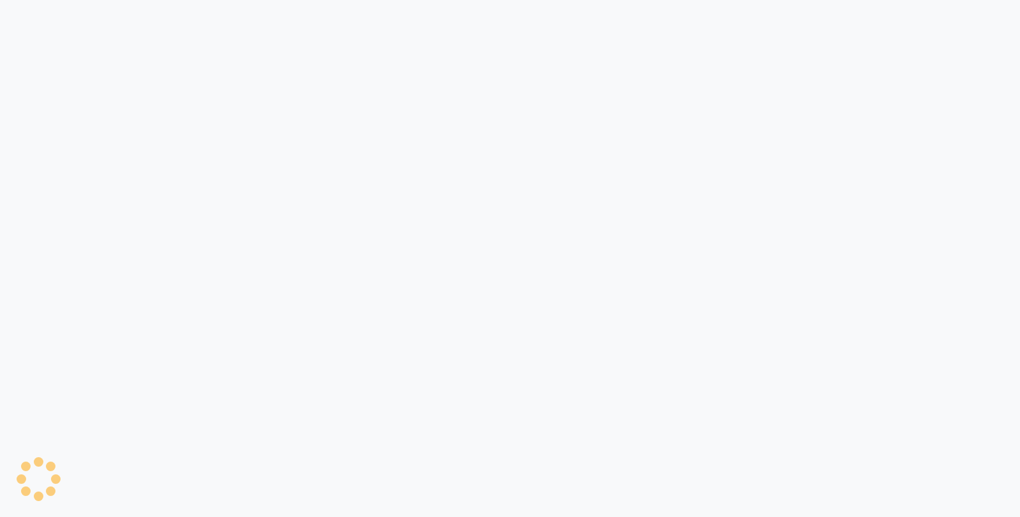
select select
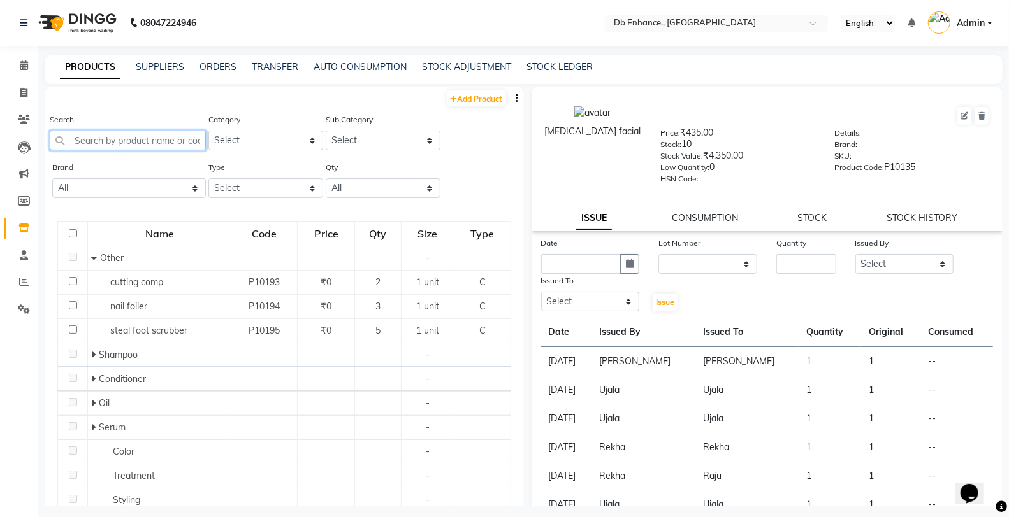
click at [113, 139] on input "text" at bounding box center [128, 141] width 156 height 20
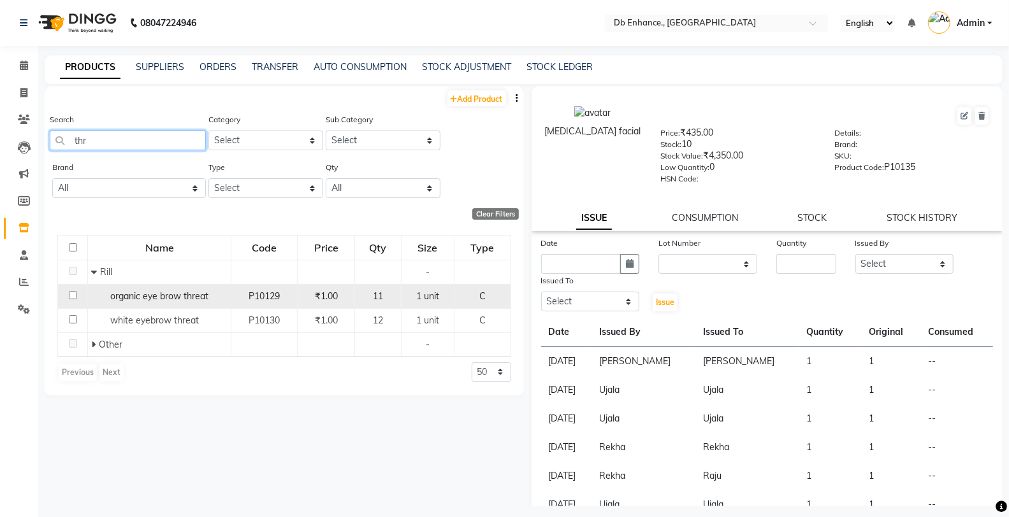
type input "thr"
click at [73, 296] on input "checkbox" at bounding box center [73, 295] width 8 height 8
checkbox input "true"
select select
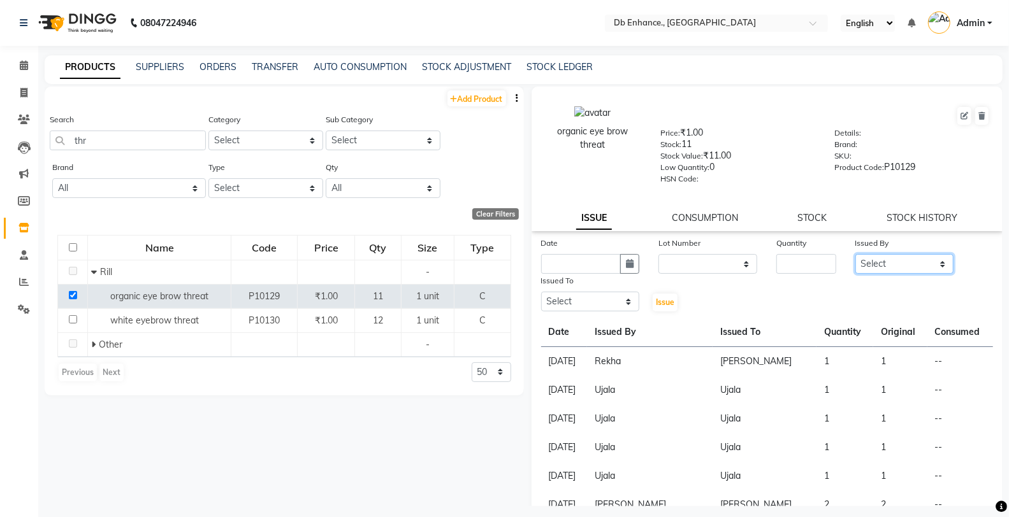
click at [879, 258] on select "Select [PERSON_NAME] [PERSON_NAME] nishat [PERSON_NAME] [PERSON_NAME] Uttara [P…" at bounding box center [904, 264] width 99 height 20
select select "25391"
click at [855, 255] on select "Select [PERSON_NAME] [PERSON_NAME] nishat [PERSON_NAME] [PERSON_NAME] Uttara [P…" at bounding box center [904, 264] width 99 height 20
click at [616, 298] on select "Select [PERSON_NAME] [PERSON_NAME] nishat [PERSON_NAME] [PERSON_NAME] Uttara [P…" at bounding box center [590, 302] width 99 height 20
select select "61814"
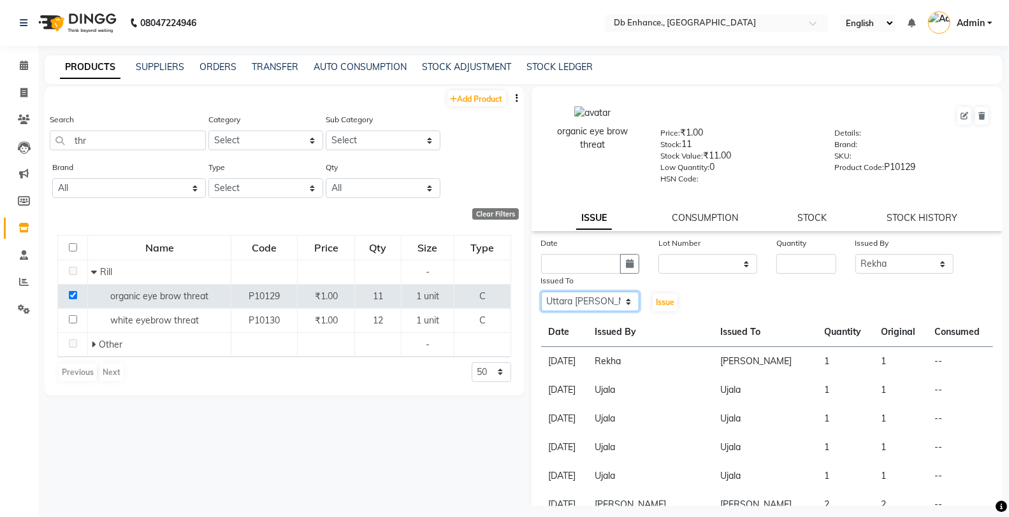
click at [541, 292] on select "Select [PERSON_NAME] [PERSON_NAME] nishat [PERSON_NAME] [PERSON_NAME] Uttara [P…" at bounding box center [590, 302] width 99 height 20
click at [791, 266] on input "number" at bounding box center [805, 264] width 59 height 20
type input "1"
click at [698, 257] on select "None" at bounding box center [707, 264] width 99 height 20
select select "0: null"
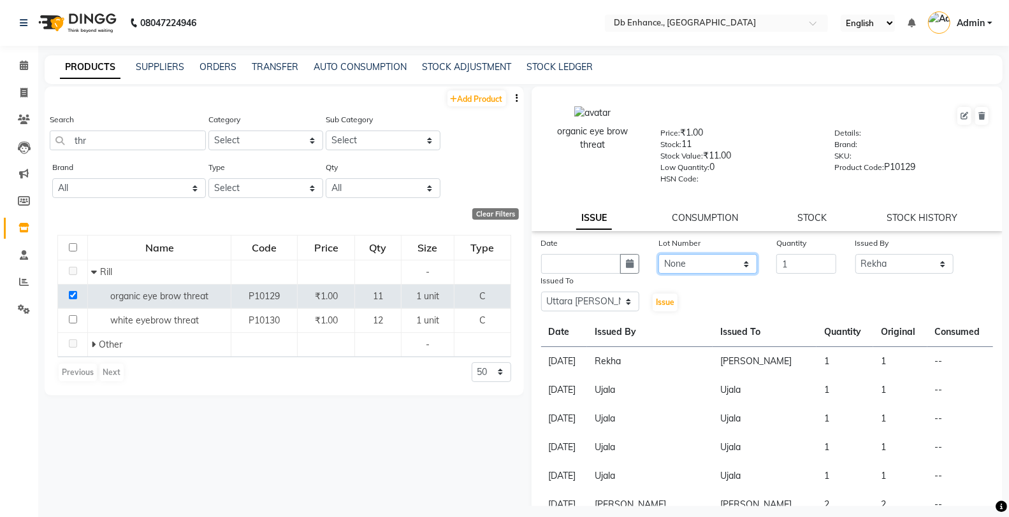
click at [658, 255] on select "None" at bounding box center [707, 264] width 99 height 20
click at [626, 264] on icon "button" at bounding box center [630, 263] width 8 height 9
select select "9"
select select "2025"
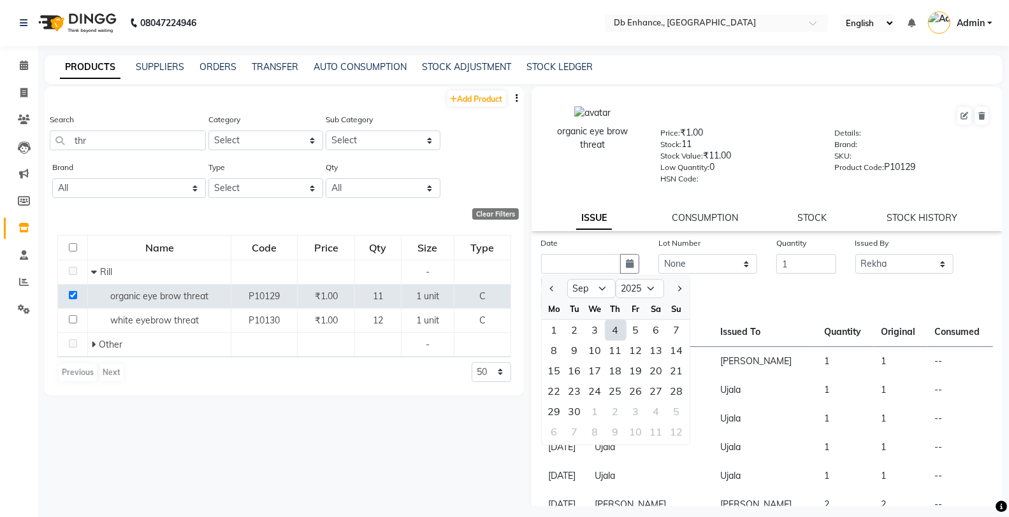
click at [617, 329] on div "4" at bounding box center [615, 330] width 20 height 20
type input "[DATE]"
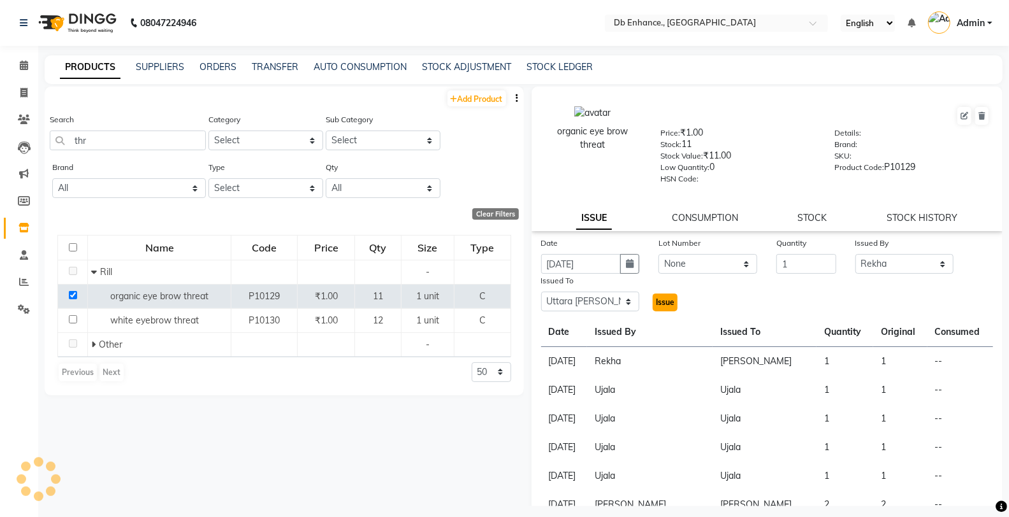
click at [661, 303] on span "Issue" at bounding box center [665, 303] width 18 height 10
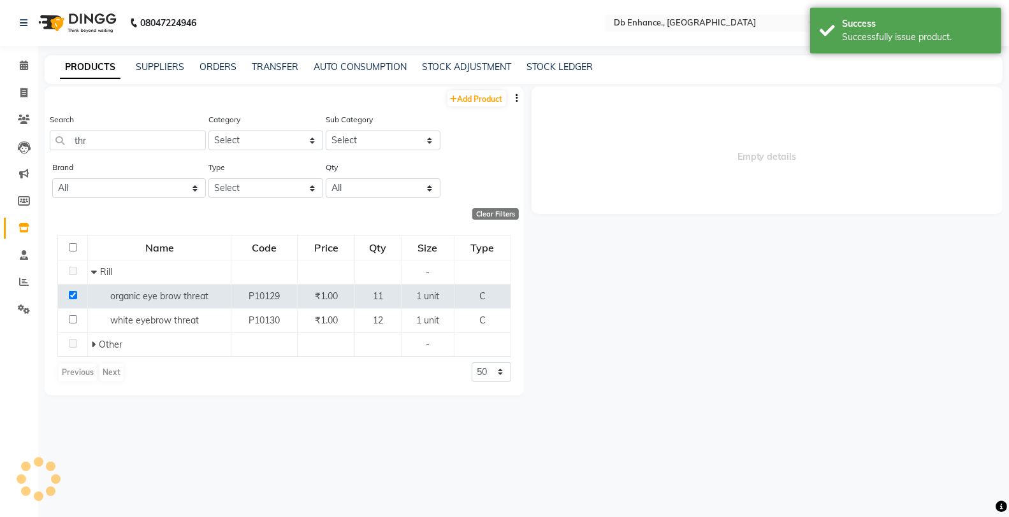
select select
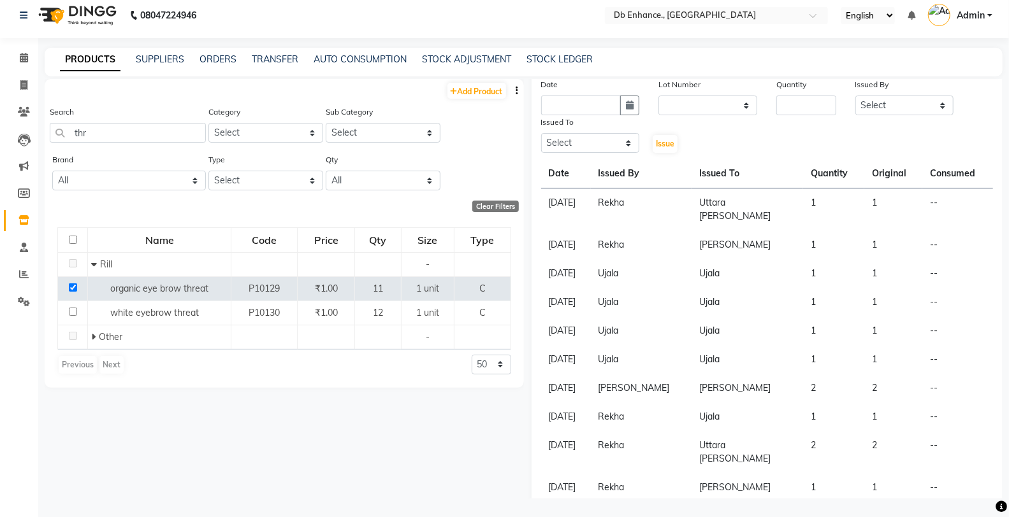
scroll to position [166, 0]
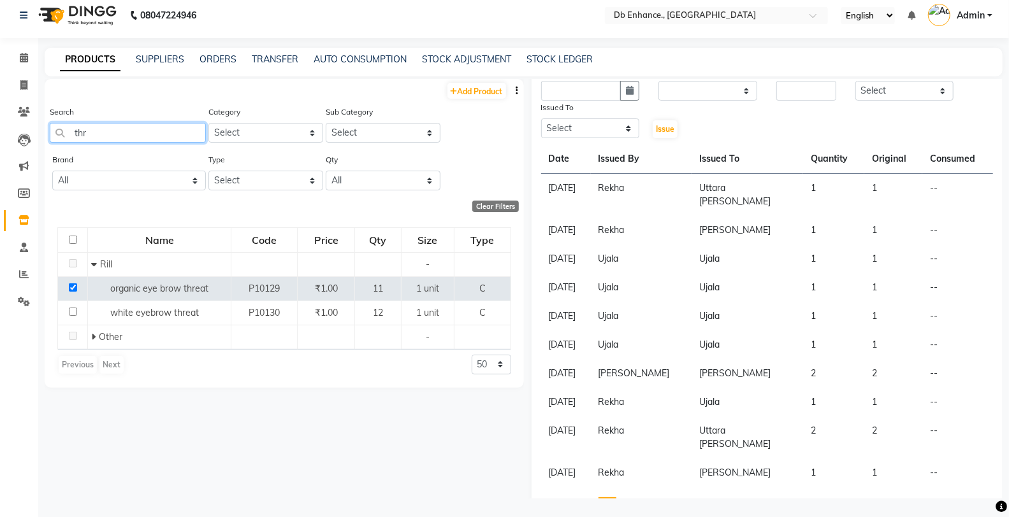
click at [125, 131] on input "thr" at bounding box center [128, 133] width 156 height 20
type input "t"
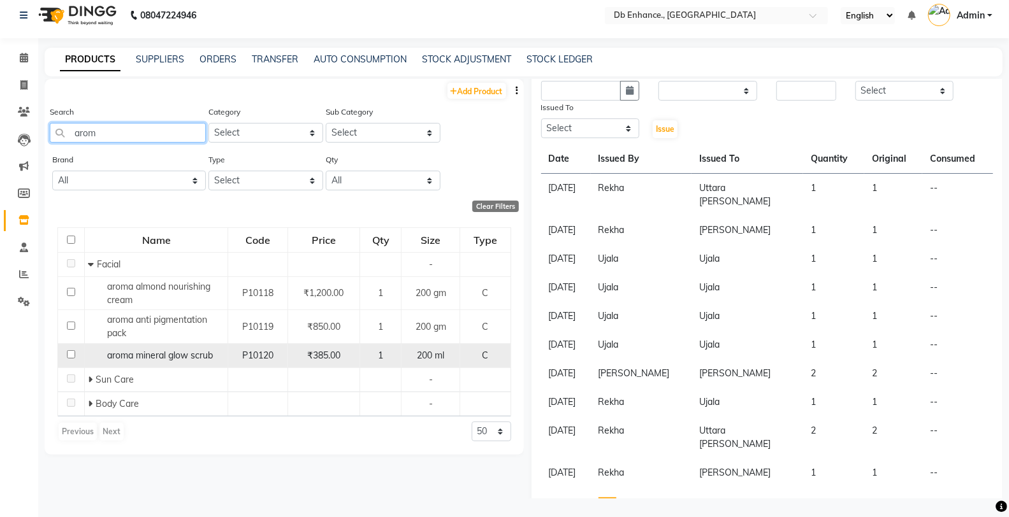
type input "arom"
click at [71, 357] on input "checkbox" at bounding box center [71, 354] width 8 height 8
checkbox input "true"
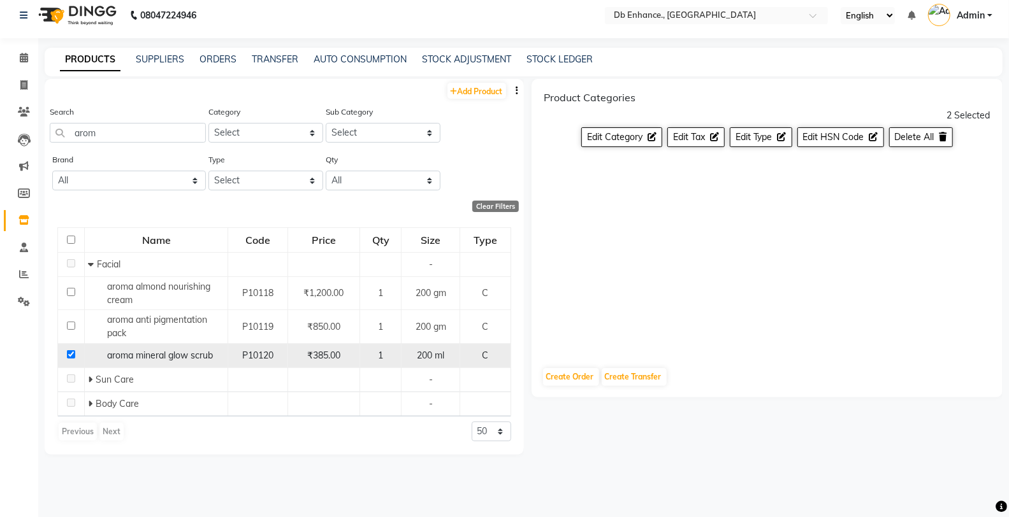
scroll to position [0, 0]
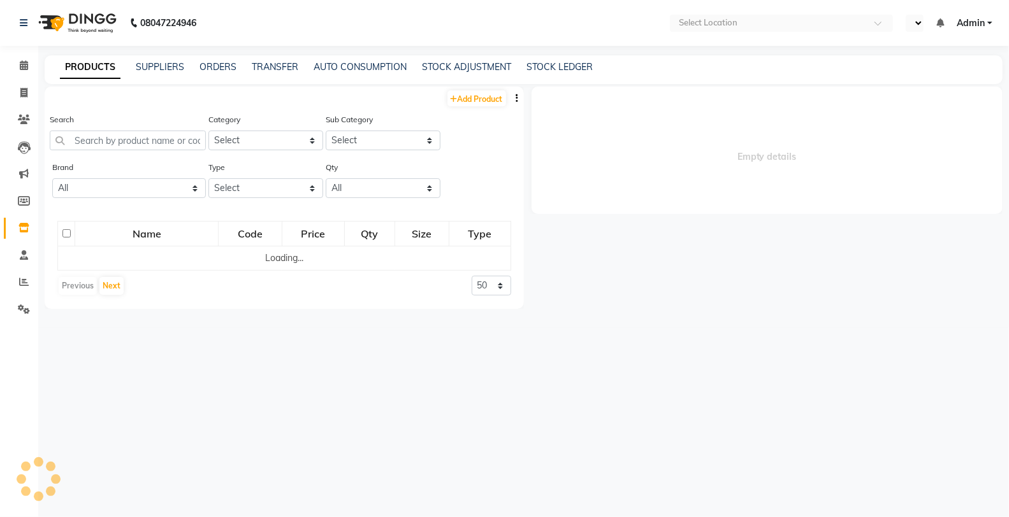
select select "en"
select select
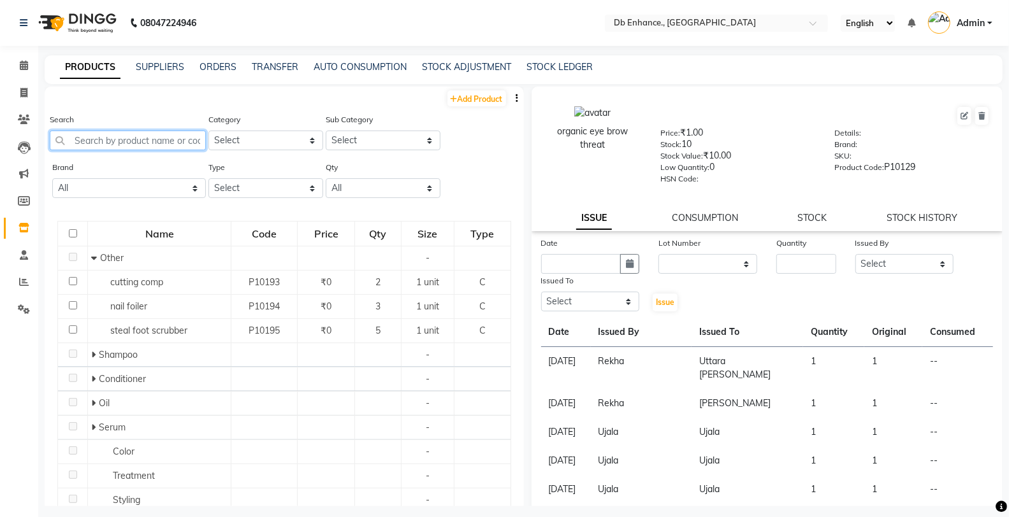
click at [147, 141] on input "text" at bounding box center [128, 141] width 156 height 20
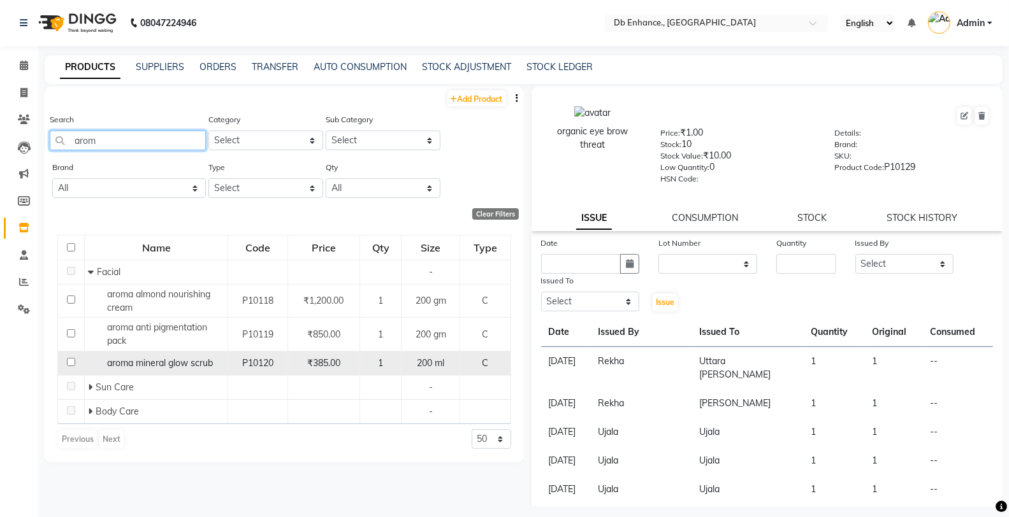
type input "arom"
click at [71, 364] on input "checkbox" at bounding box center [71, 362] width 8 height 8
checkbox input "true"
select select
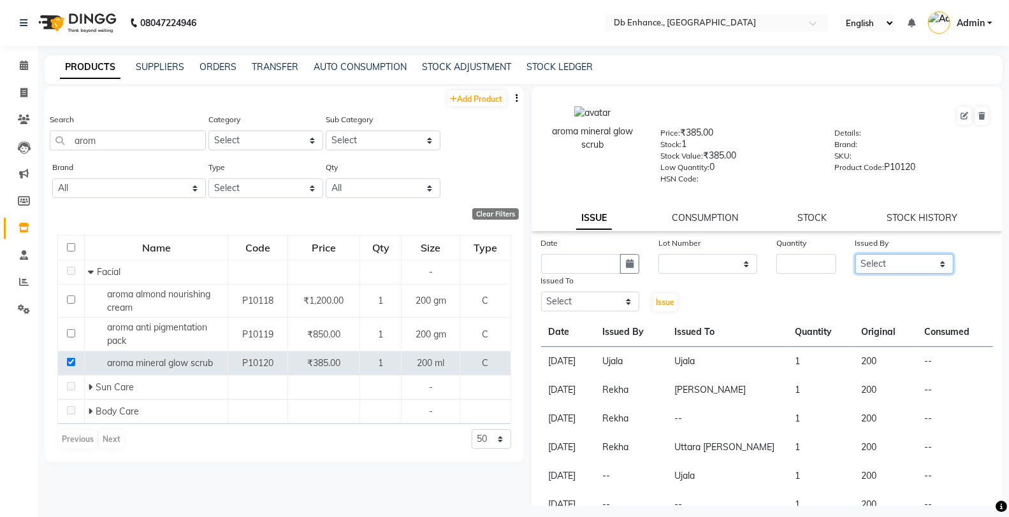
click at [902, 264] on select "Select [PERSON_NAME] [PERSON_NAME] nishat [PERSON_NAME] [PERSON_NAME] Uttara [P…" at bounding box center [904, 264] width 99 height 20
click at [855, 255] on select "Select [PERSON_NAME] [PERSON_NAME] nishat [PERSON_NAME] [PERSON_NAME] Uttara [P…" at bounding box center [904, 264] width 99 height 20
click at [897, 263] on select "Select [PERSON_NAME] [PERSON_NAME] nishat [PERSON_NAME] [PERSON_NAME] Uttara [P…" at bounding box center [904, 264] width 99 height 20
select select "25391"
click at [855, 255] on select "Select [PERSON_NAME] [PERSON_NAME] nishat [PERSON_NAME] [PERSON_NAME] Uttara [P…" at bounding box center [904, 264] width 99 height 20
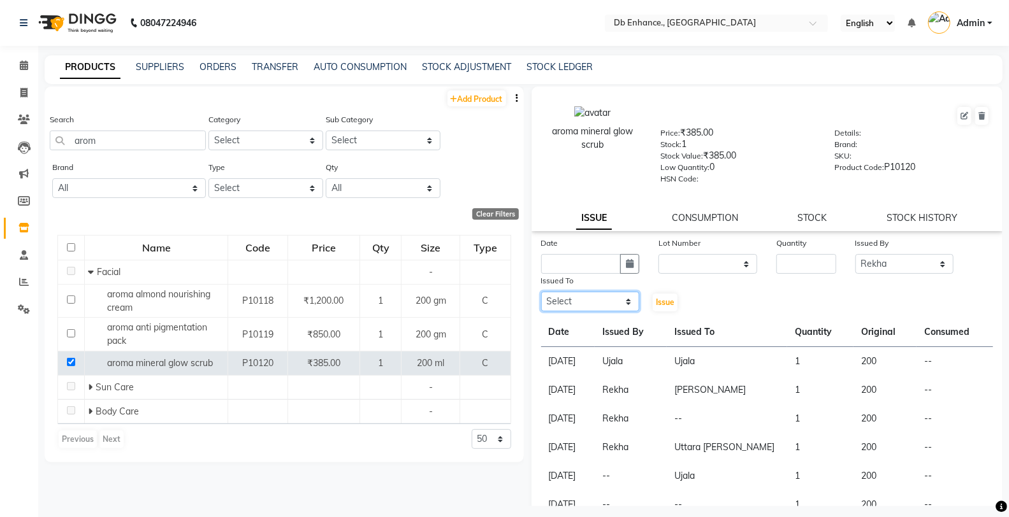
click at [595, 299] on select "Select [PERSON_NAME] [PERSON_NAME] nishat [PERSON_NAME] [PERSON_NAME] Uttara [P…" at bounding box center [590, 302] width 99 height 20
click at [541, 292] on select "Select [PERSON_NAME] [PERSON_NAME] nishat [PERSON_NAME] [PERSON_NAME] Uttara [P…" at bounding box center [590, 302] width 99 height 20
click at [571, 304] on select "Select [PERSON_NAME] [PERSON_NAME] nishat [PERSON_NAME] [PERSON_NAME] Uttara [P…" at bounding box center [590, 302] width 99 height 20
select select "25380"
click at [541, 292] on select "Select [PERSON_NAME] [PERSON_NAME] nishat [PERSON_NAME] [PERSON_NAME] Uttara [P…" at bounding box center [590, 302] width 99 height 20
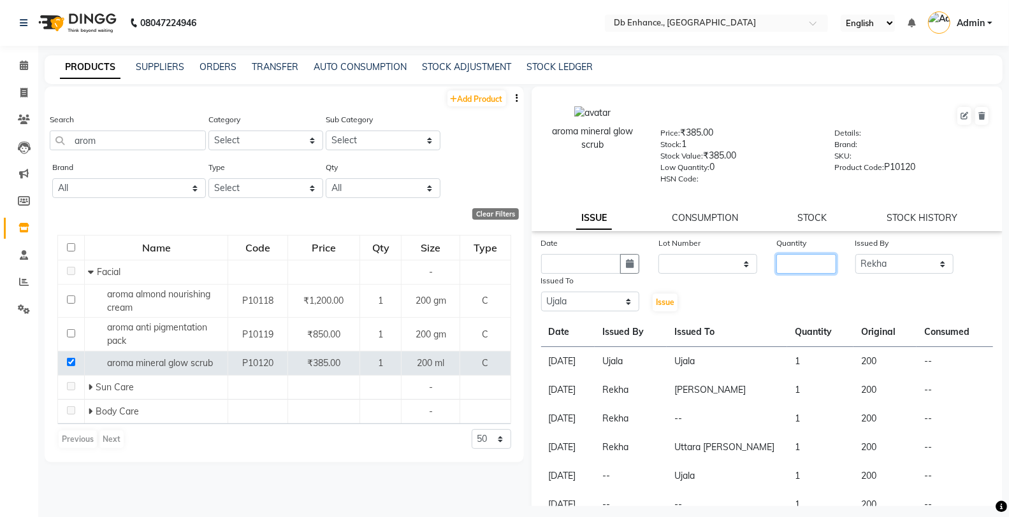
click at [786, 265] on input "number" at bounding box center [805, 264] width 59 height 20
type input "1"
click at [697, 264] on select "None" at bounding box center [707, 264] width 99 height 20
select select "0: null"
click at [658, 255] on select "None" at bounding box center [707, 264] width 99 height 20
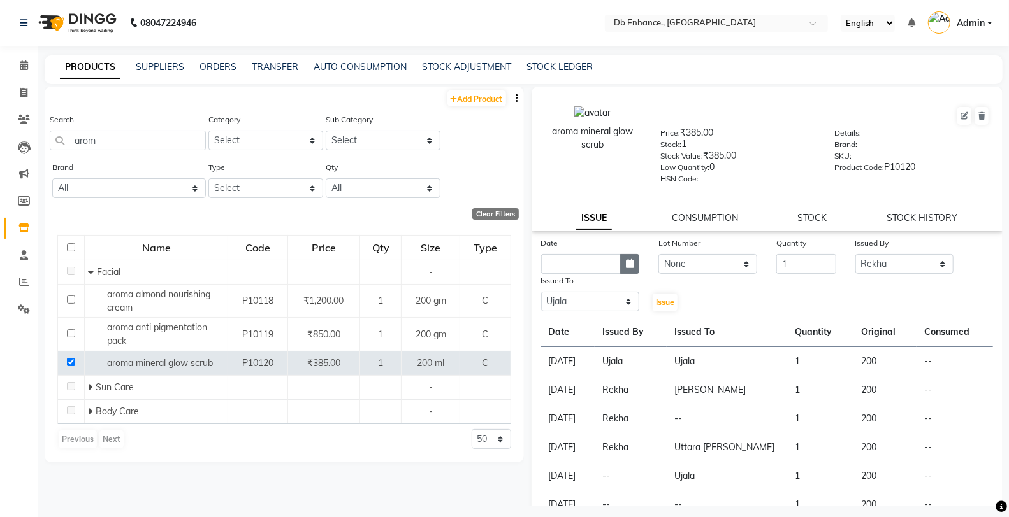
click at [626, 268] on icon "button" at bounding box center [630, 263] width 8 height 9
select select "9"
select select "2025"
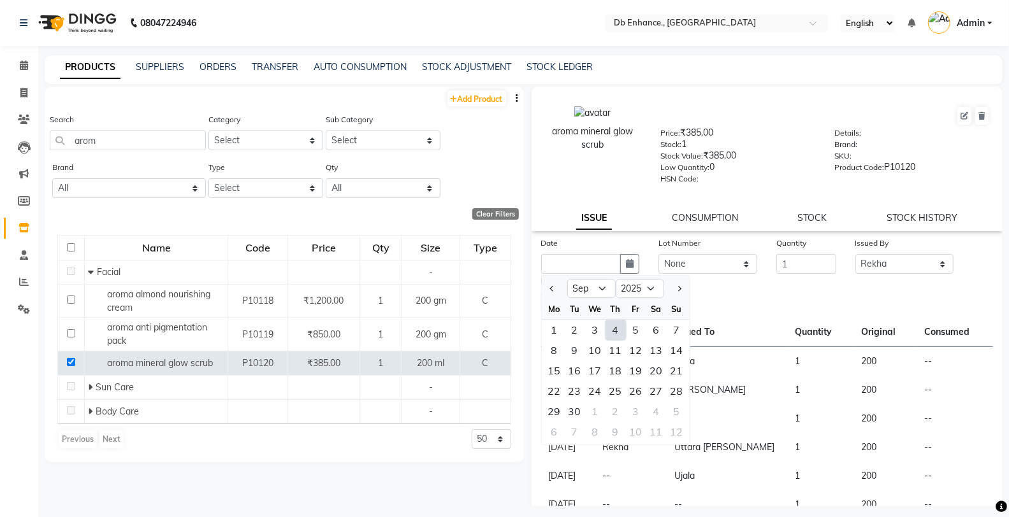
click at [616, 333] on div "4" at bounding box center [615, 330] width 20 height 20
type input "[DATE]"
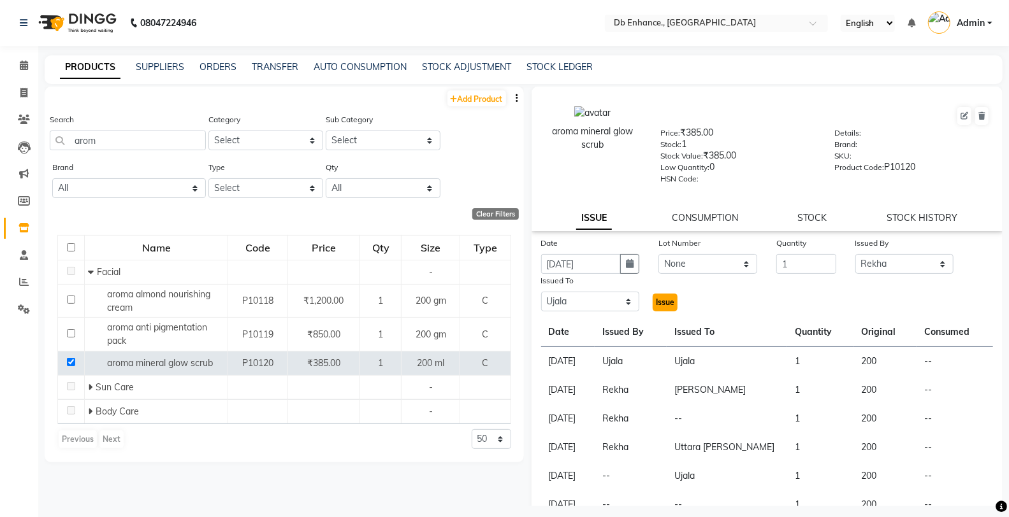
click at [660, 301] on span "Issue" at bounding box center [665, 303] width 18 height 10
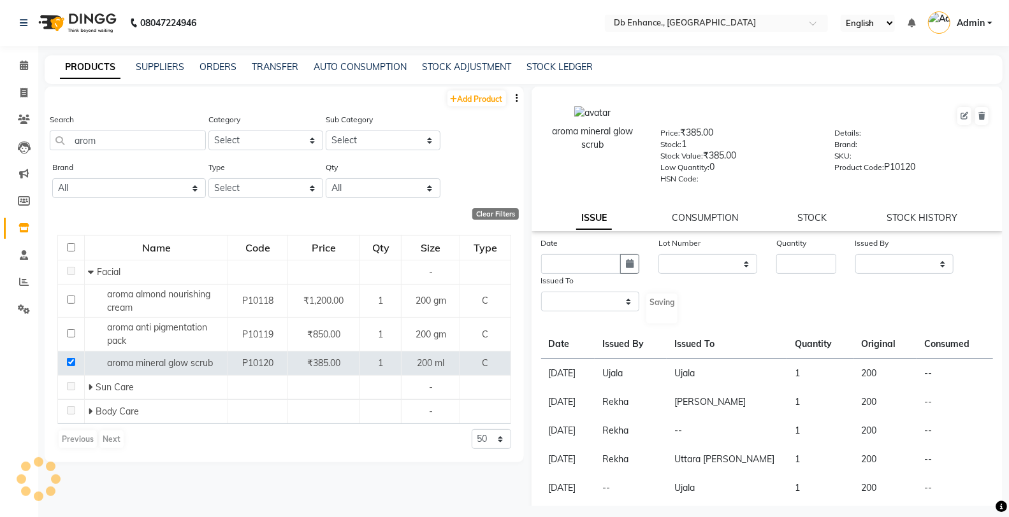
select select
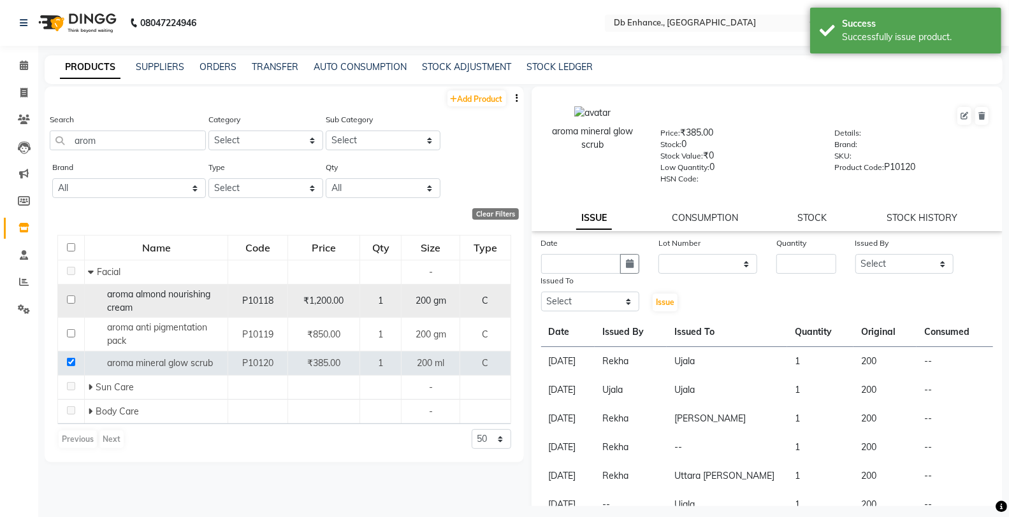
click at [71, 299] on input "checkbox" at bounding box center [71, 300] width 8 height 8
checkbox input "true"
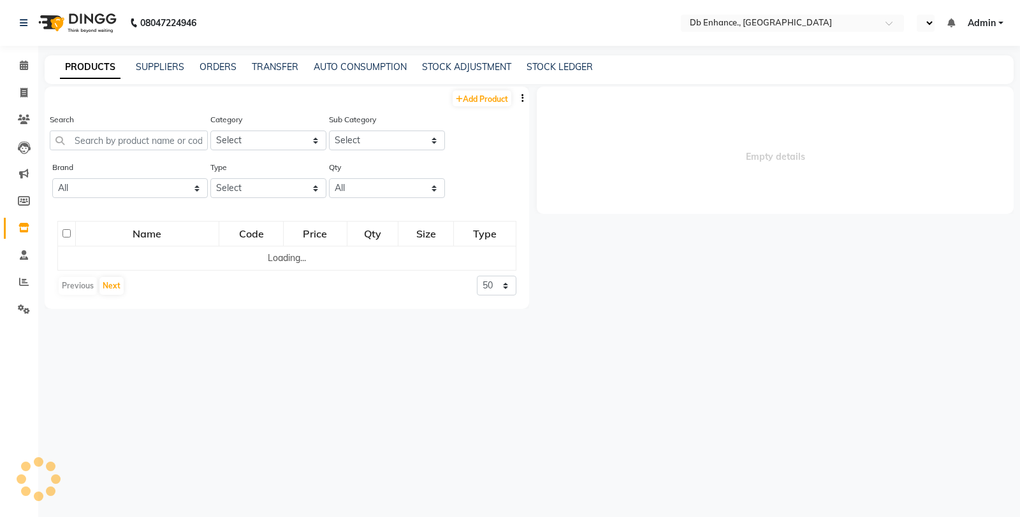
select select "en"
select select
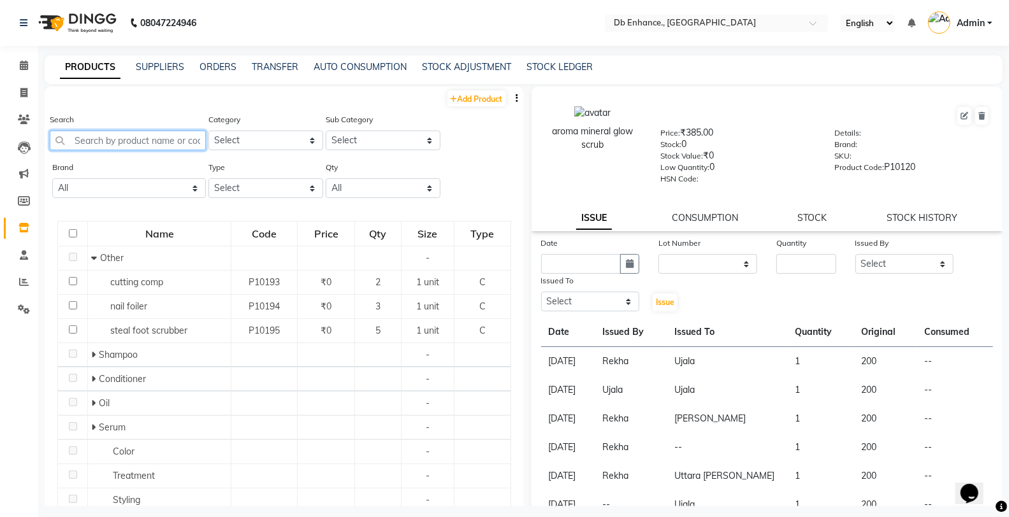
click at [113, 141] on input "text" at bounding box center [128, 141] width 156 height 20
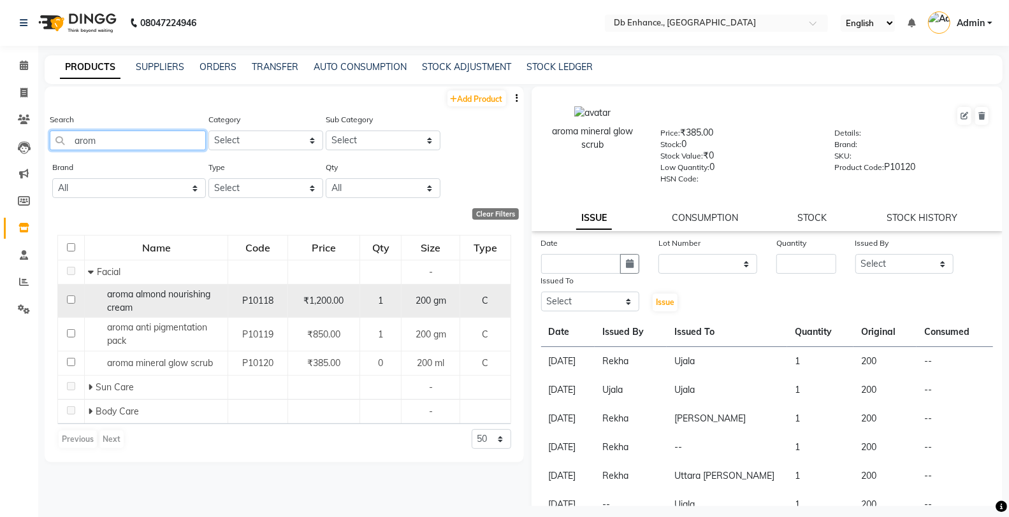
type input "arom"
click at [72, 300] on input "checkbox" at bounding box center [71, 300] width 8 height 8
checkbox input "true"
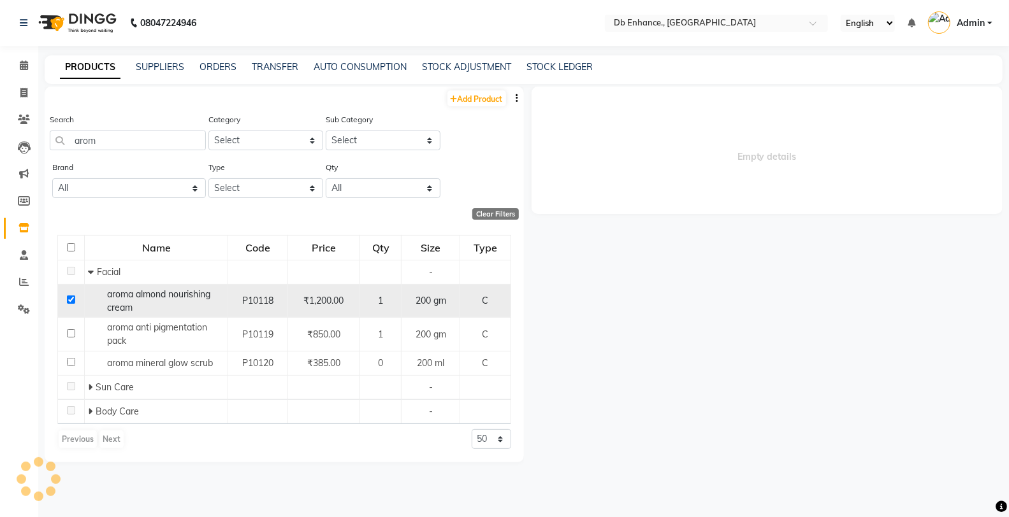
select select
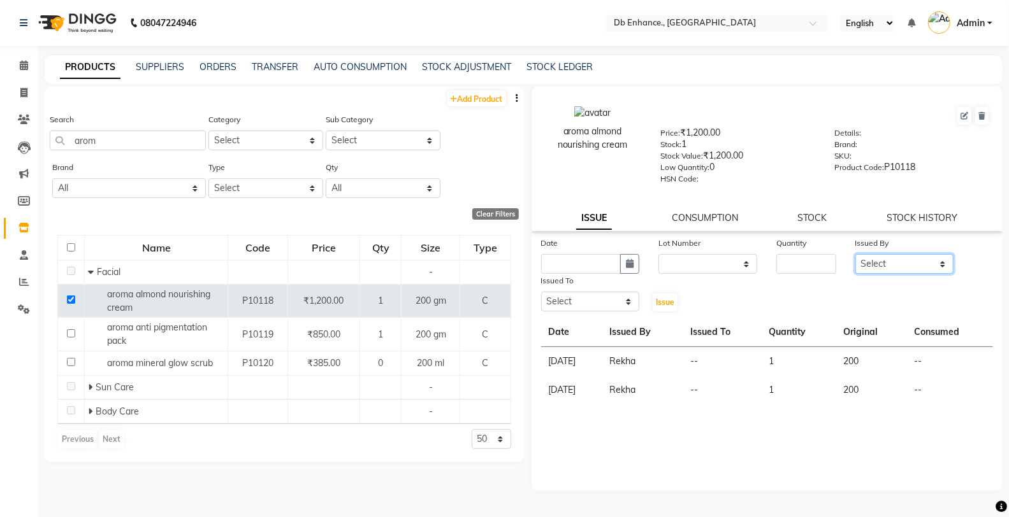
click at [895, 268] on select "Select [PERSON_NAME] [PERSON_NAME] nishat [PERSON_NAME] [PERSON_NAME] Uttara [P…" at bounding box center [904, 264] width 99 height 20
select select "25391"
click at [855, 255] on select "Select [PERSON_NAME] [PERSON_NAME] nishat [PERSON_NAME] [PERSON_NAME] Uttara [P…" at bounding box center [904, 264] width 99 height 20
click at [578, 303] on select "Select [PERSON_NAME] [PERSON_NAME] nishat [PERSON_NAME] [PERSON_NAME] Uttara [P…" at bounding box center [590, 302] width 99 height 20
select select "25380"
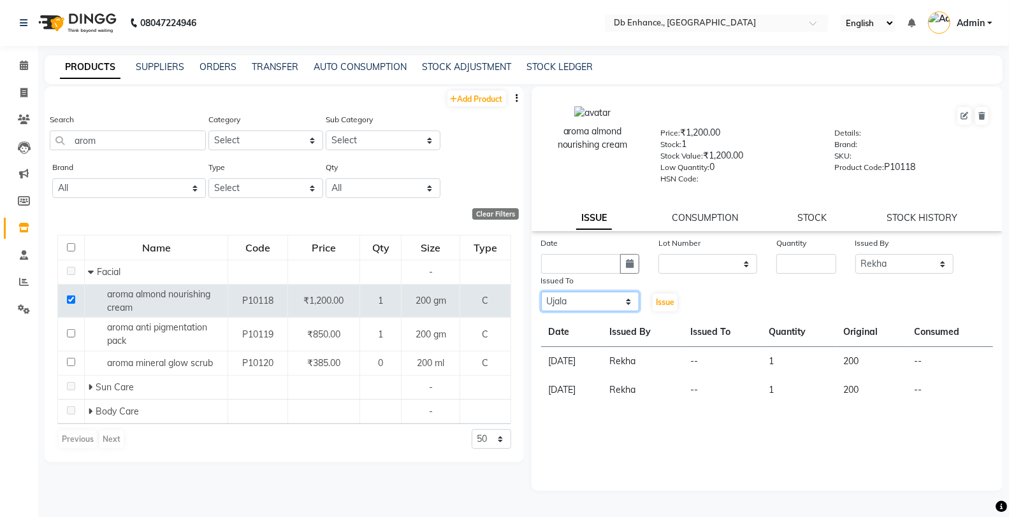
click at [541, 292] on select "Select [PERSON_NAME] [PERSON_NAME] nishat [PERSON_NAME] [PERSON_NAME] Uttara [P…" at bounding box center [590, 302] width 99 height 20
click at [814, 266] on input "number" at bounding box center [805, 264] width 59 height 20
type input "1"
click at [712, 261] on select "None" at bounding box center [707, 264] width 99 height 20
select select "0: null"
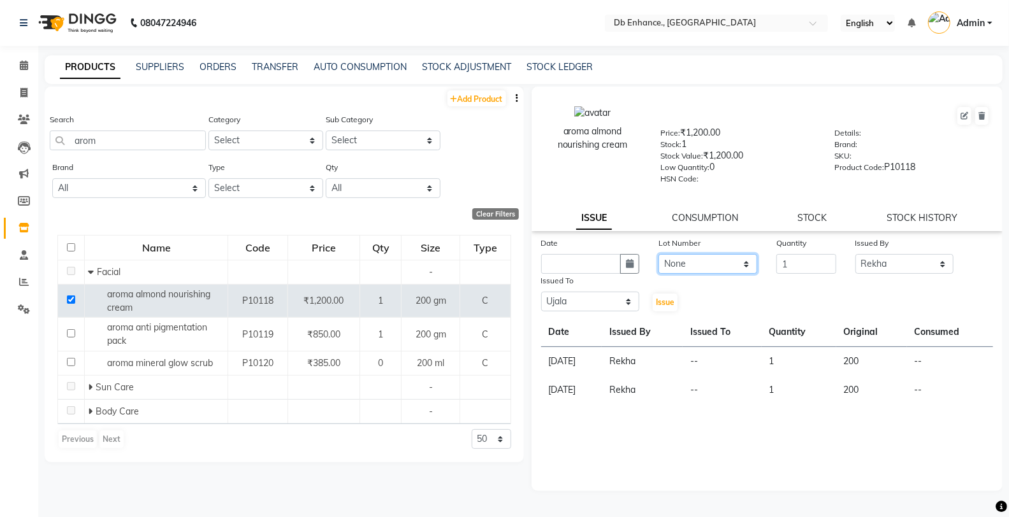
click at [658, 255] on select "None" at bounding box center [707, 264] width 99 height 20
click at [633, 268] on icon "button" at bounding box center [630, 263] width 8 height 9
select select "9"
select select "2025"
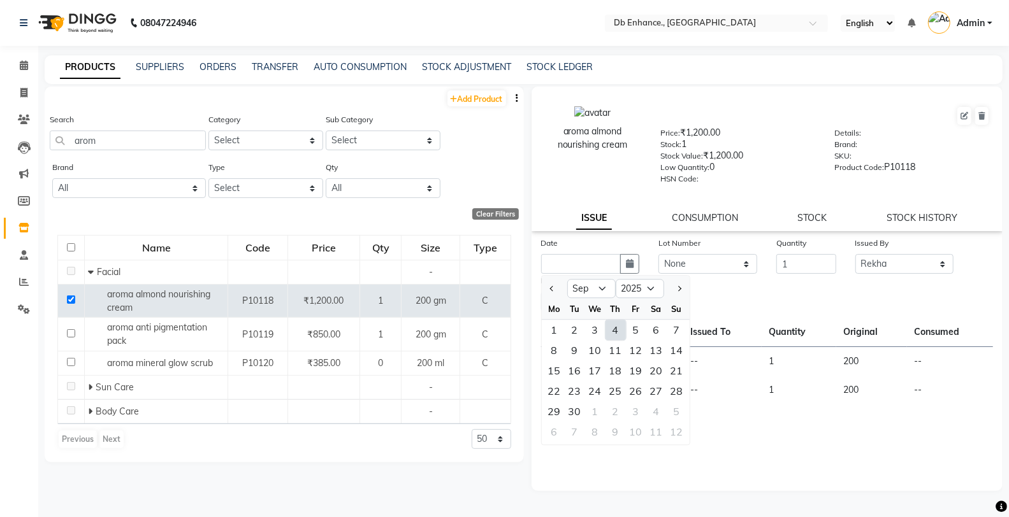
click at [614, 330] on div "4" at bounding box center [615, 330] width 20 height 20
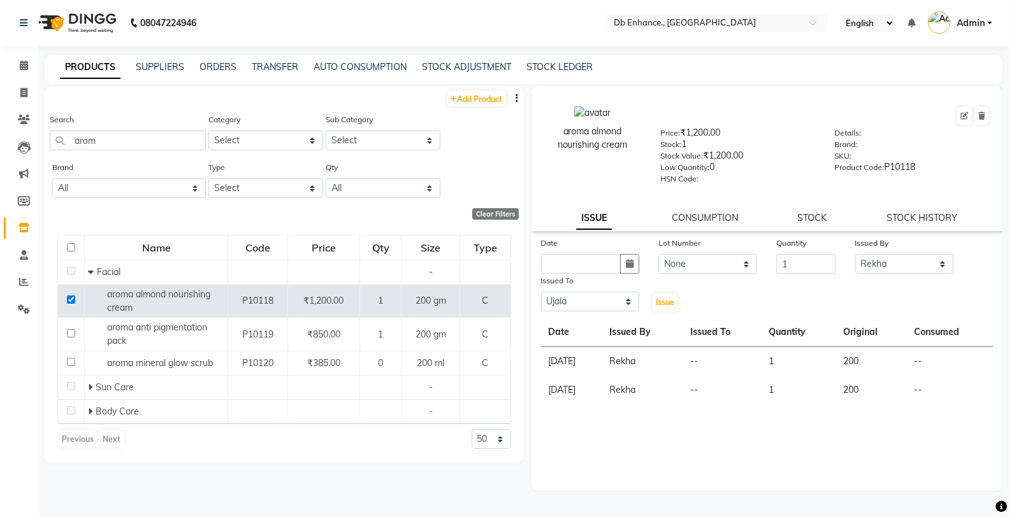
type input "[DATE]"
click at [666, 301] on span "Issue" at bounding box center [665, 303] width 18 height 10
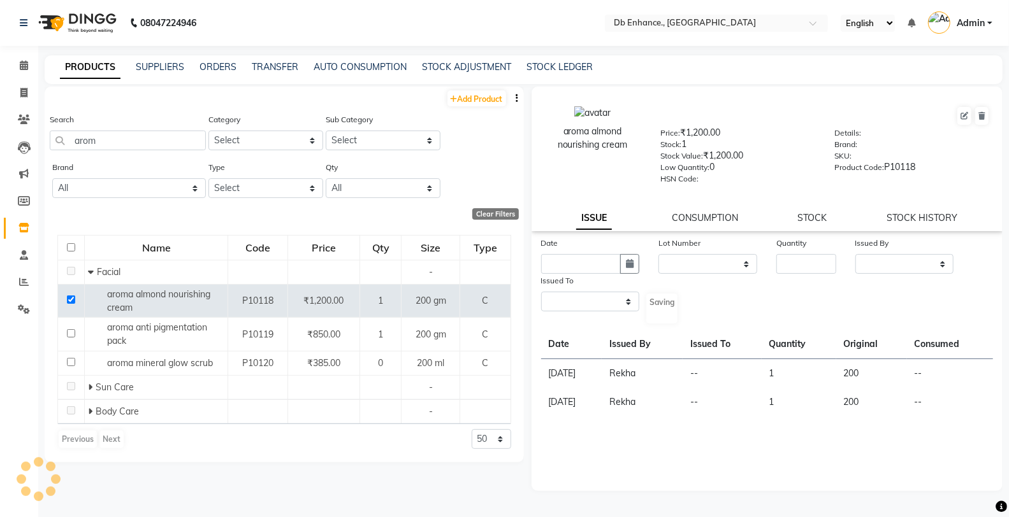
select select
